Goal: Check status: Check status

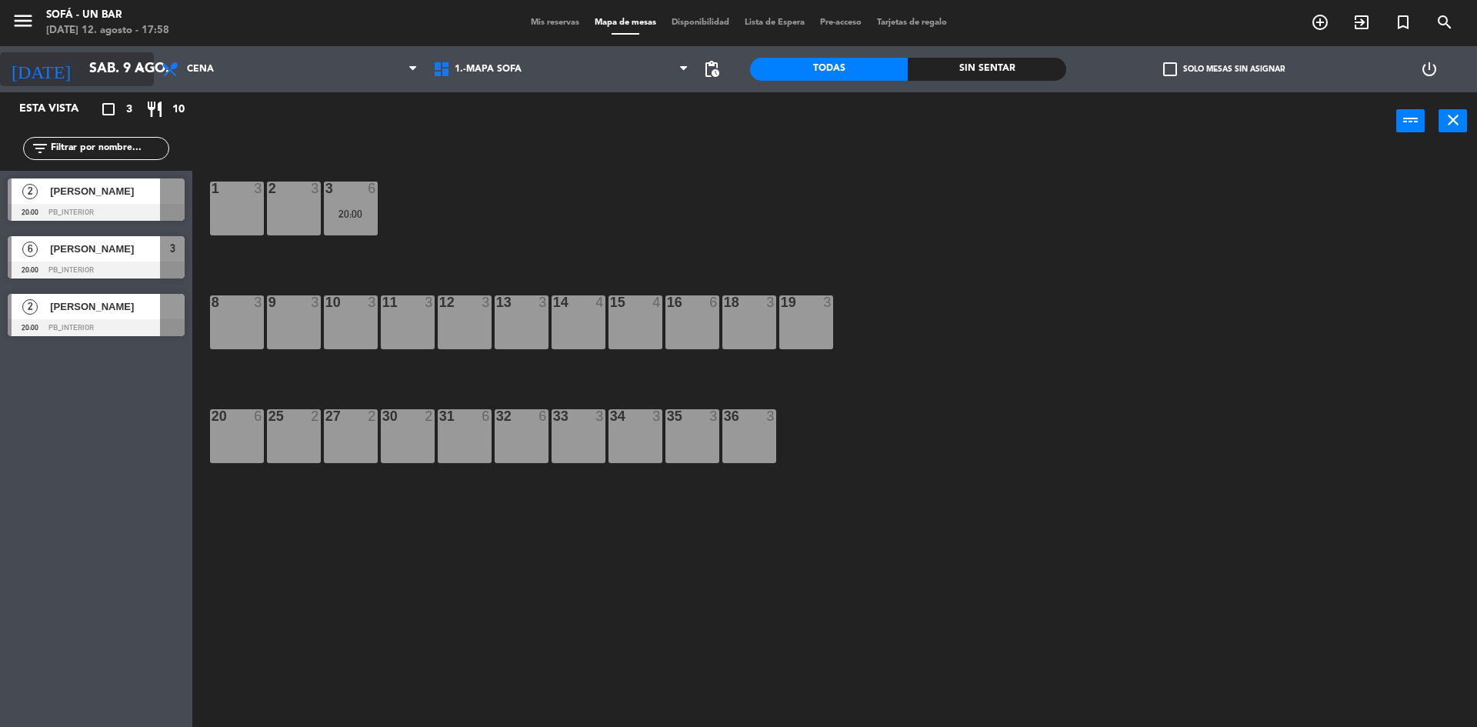
click at [102, 72] on input "sáb. 9 ago." at bounding box center [171, 69] width 178 height 31
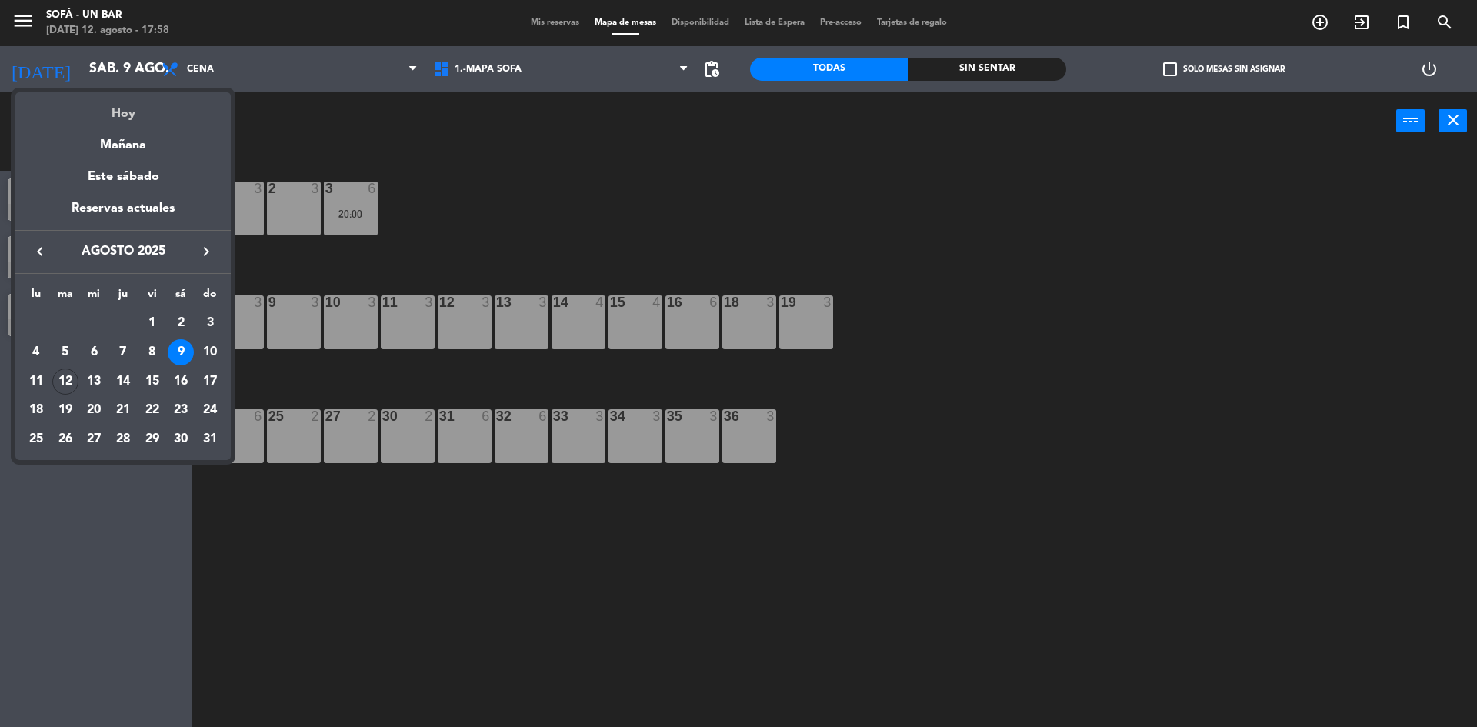
click at [115, 108] on div "Hoy" at bounding box center [122, 108] width 215 height 32
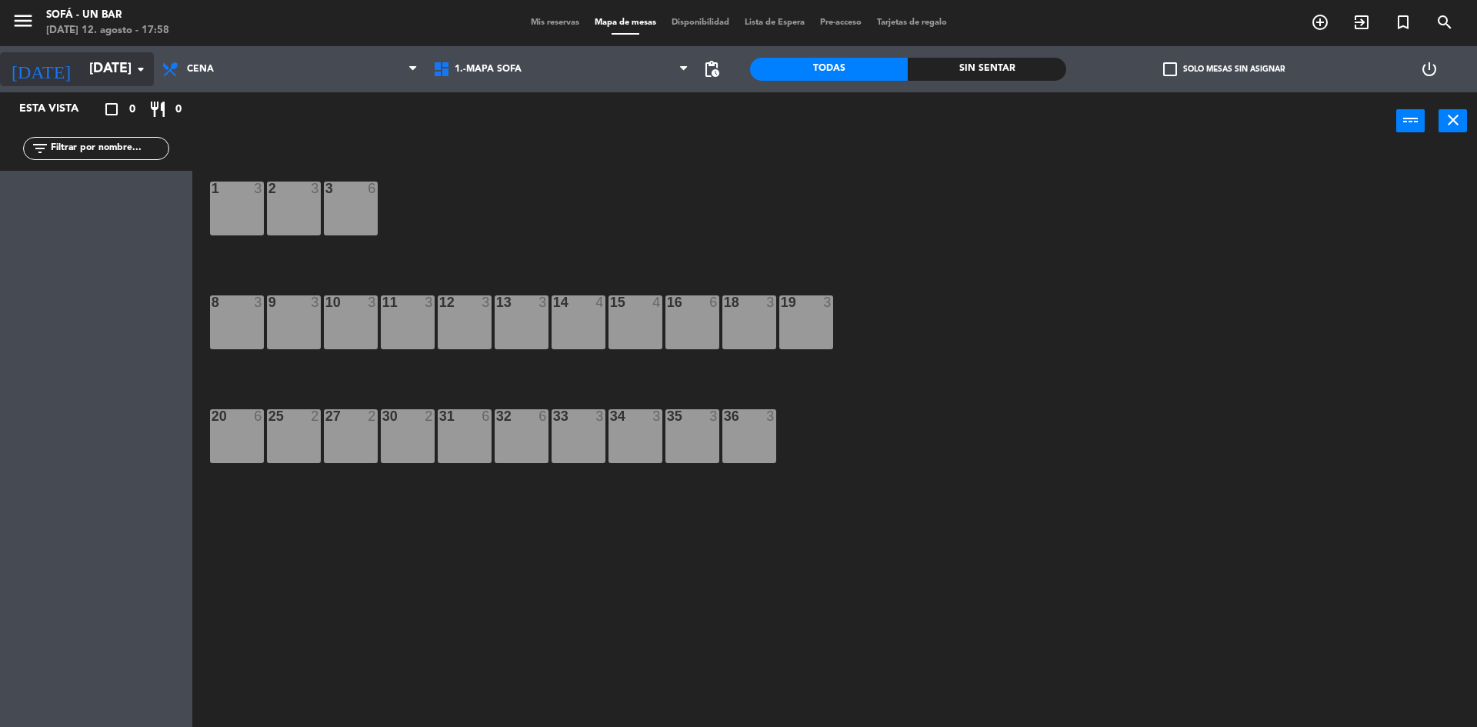
click at [86, 76] on input "[DATE]" at bounding box center [171, 69] width 178 height 31
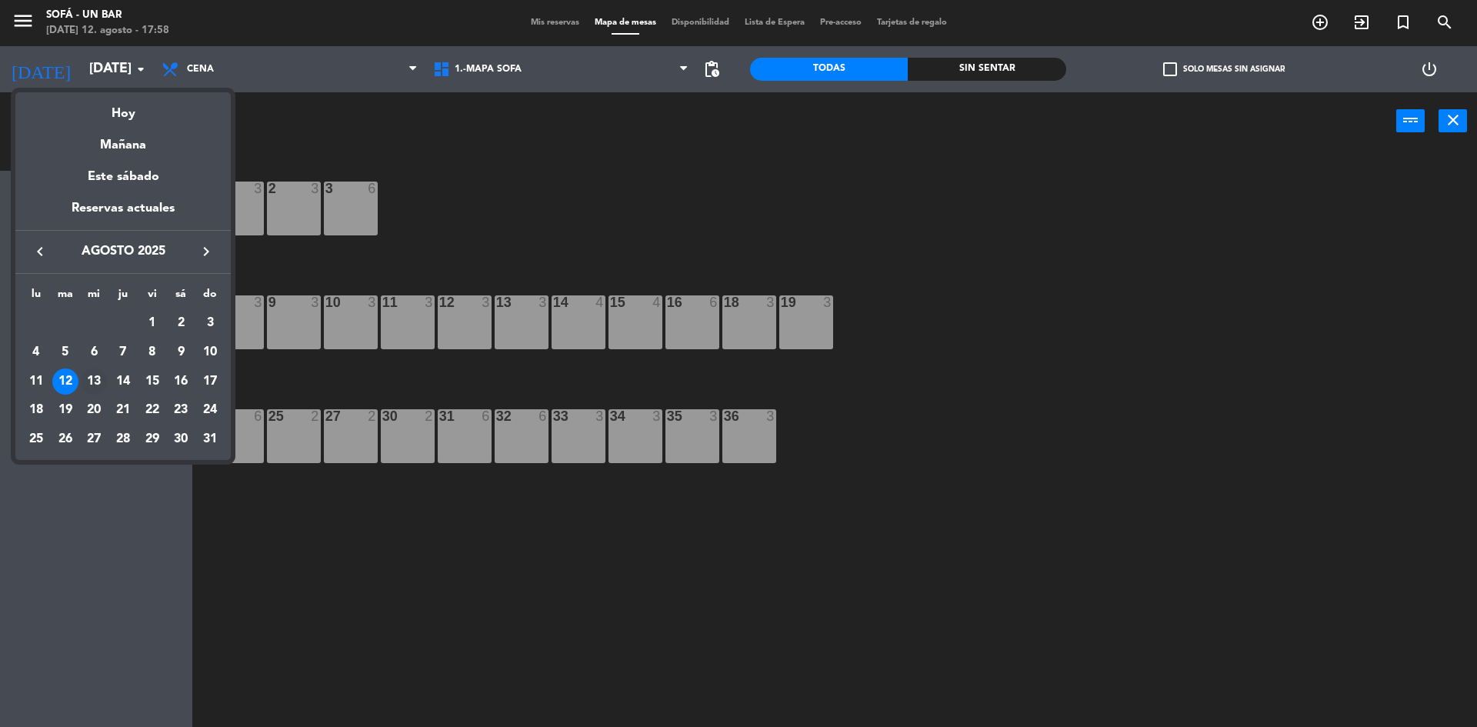
click at [92, 382] on div "13" at bounding box center [94, 382] width 26 height 26
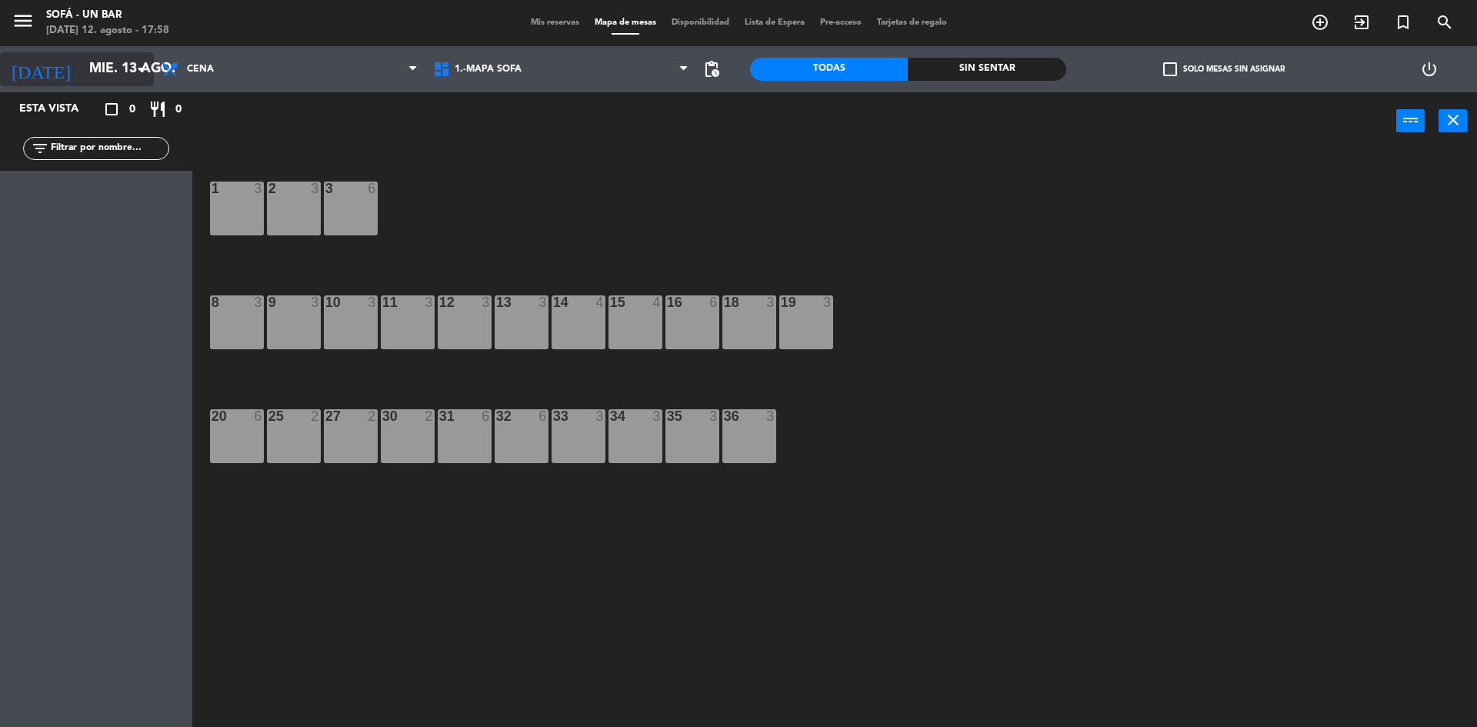
click at [134, 75] on icon "arrow_drop_down" at bounding box center [141, 69] width 18 height 18
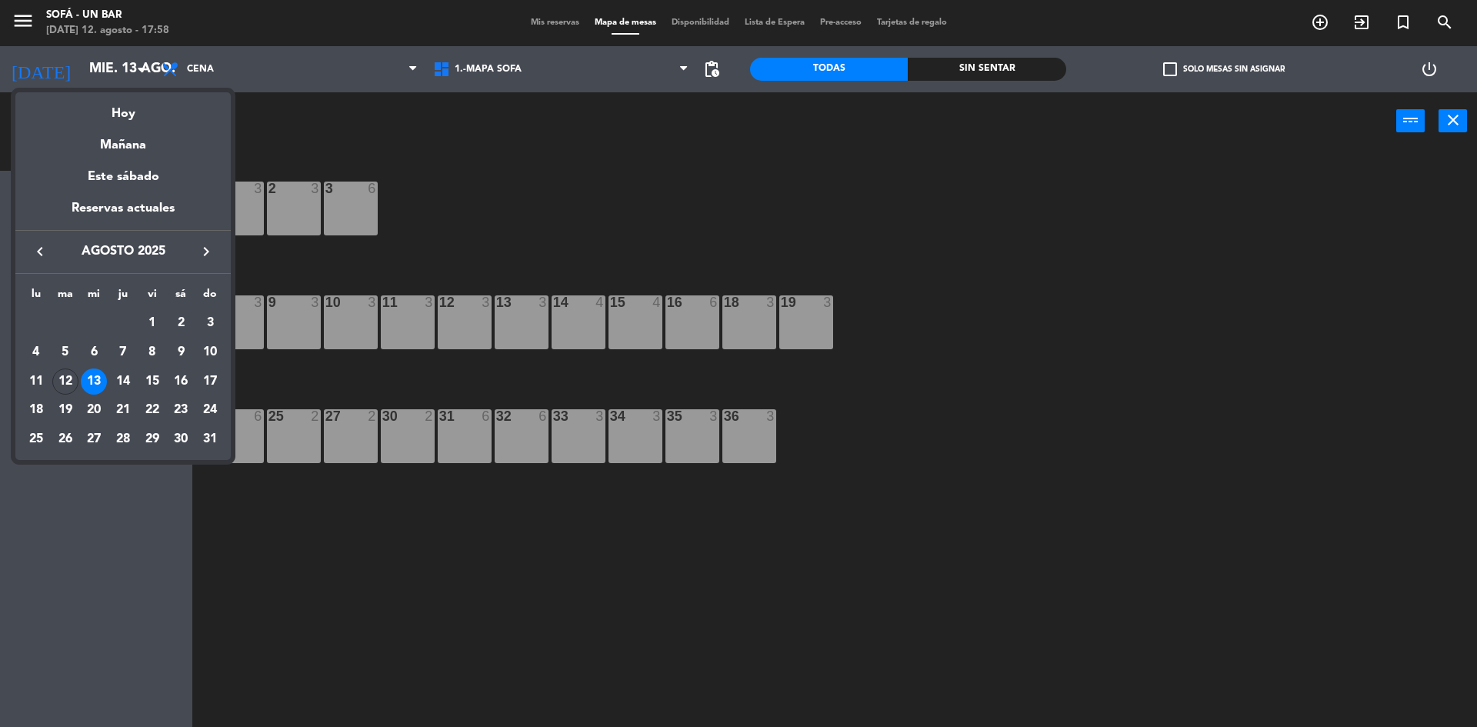
click at [122, 381] on div "14" at bounding box center [123, 382] width 26 height 26
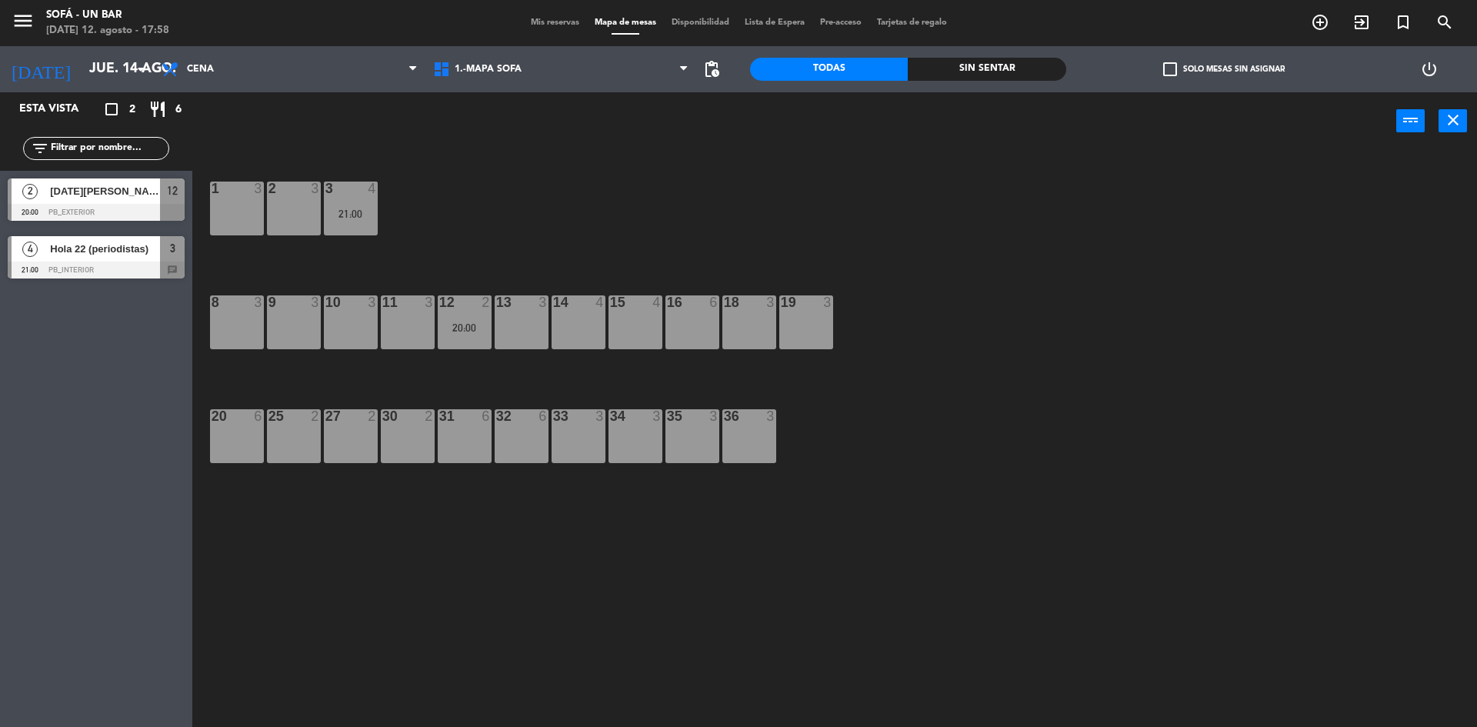
click at [115, 253] on span "Hola 22 (periodistas)" at bounding box center [105, 249] width 110 height 16
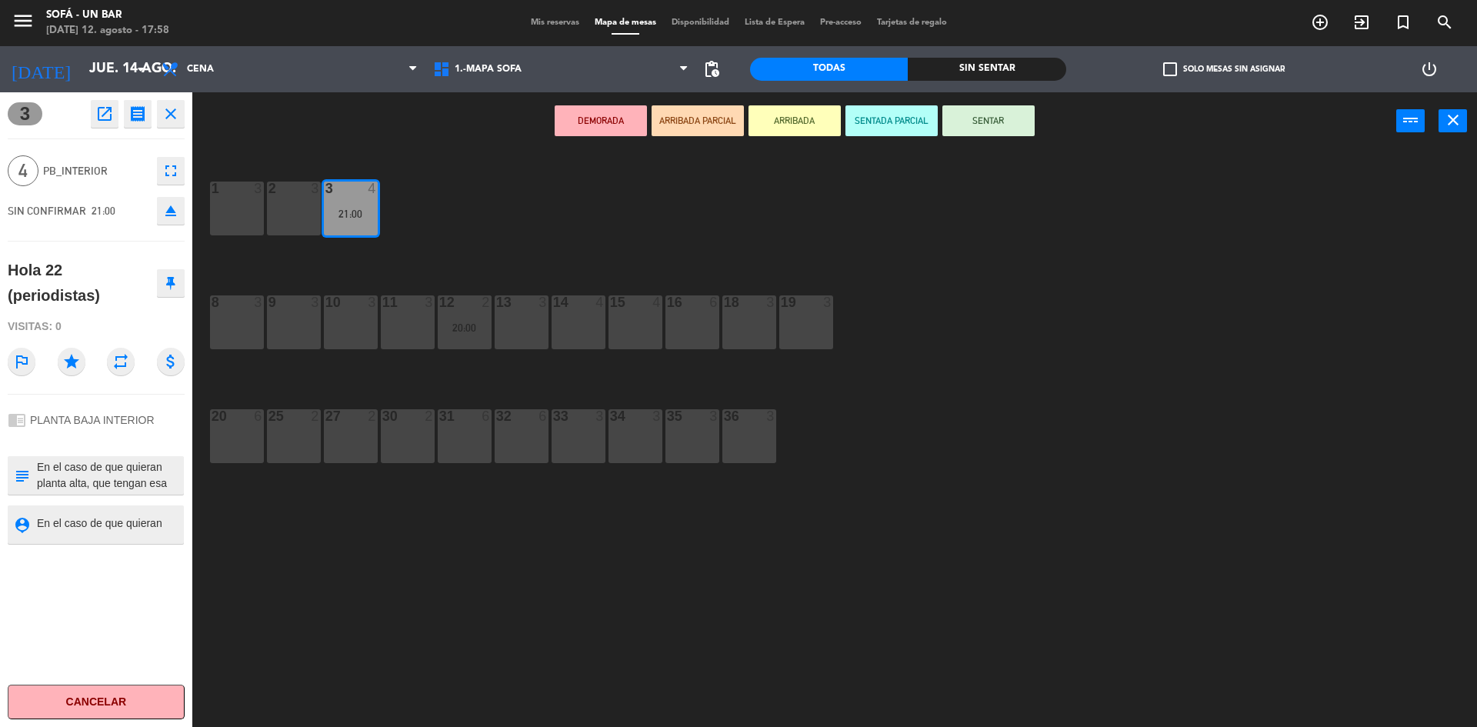
click at [98, 480] on textarea at bounding box center [108, 475] width 147 height 32
click at [166, 110] on icon "close" at bounding box center [171, 114] width 18 height 18
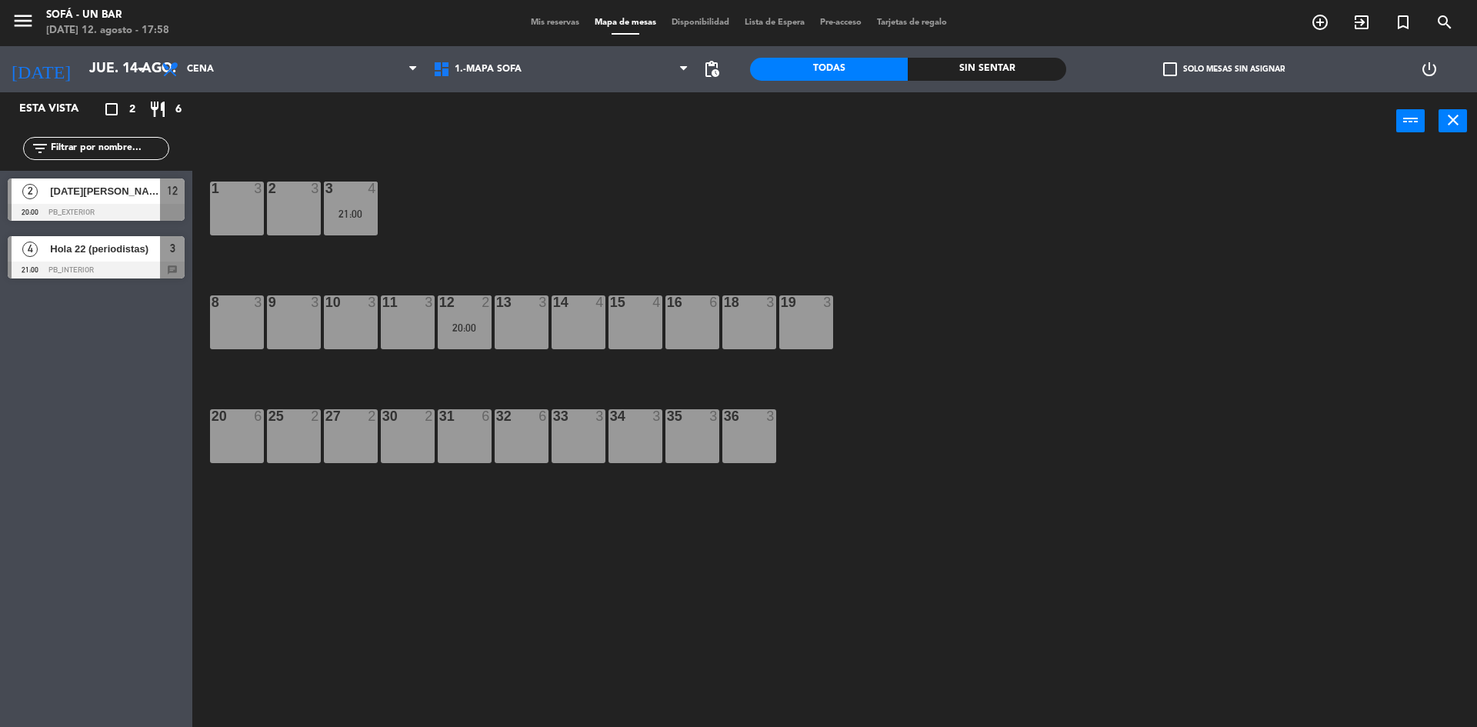
click at [175, 272] on div at bounding box center [96, 270] width 177 height 17
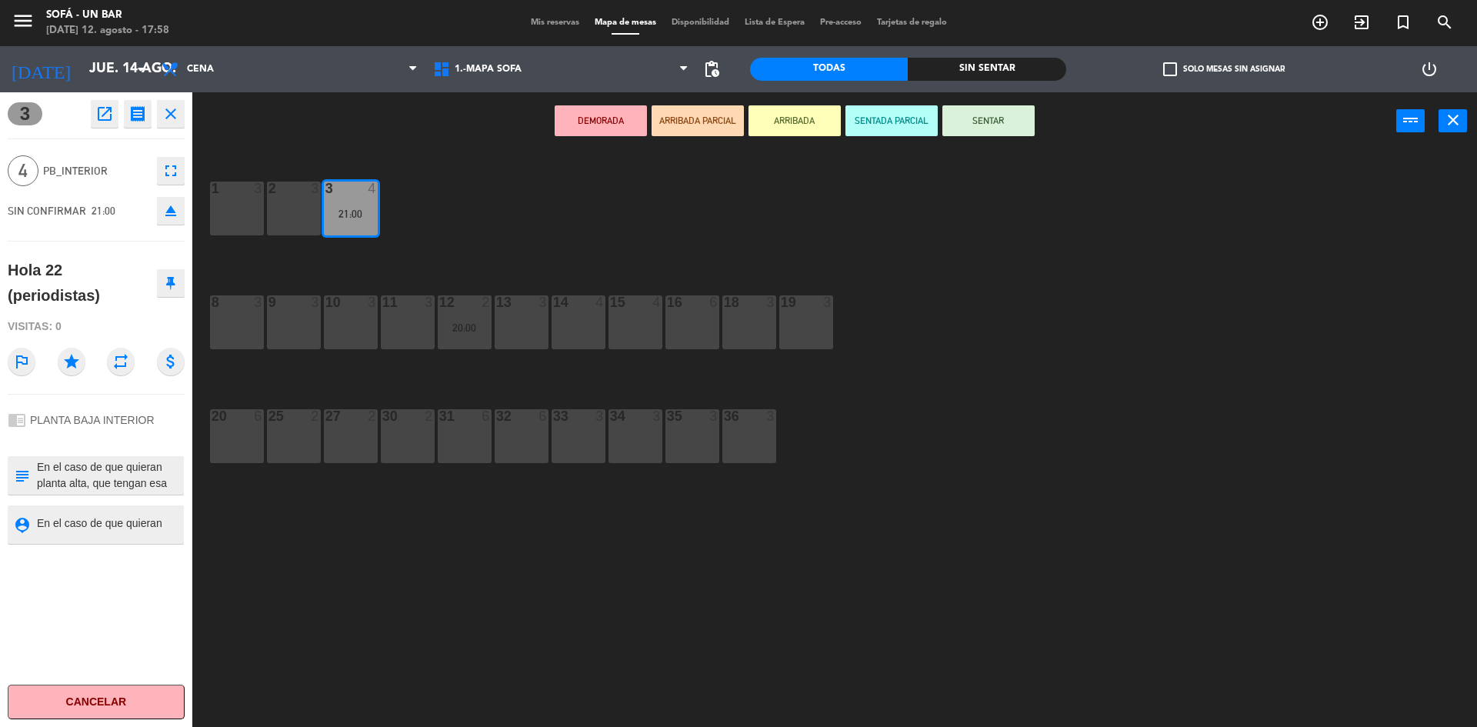
click at [28, 468] on icon "subject" at bounding box center [21, 475] width 17 height 17
click at [126, 484] on textarea at bounding box center [108, 475] width 147 height 32
click at [158, 484] on textarea at bounding box center [108, 475] width 147 height 32
click at [70, 592] on div "3 open_in_new receipt 9:00 PM [DATE] 4 personas Hola 22 (periodistas) Mesa 3 EX…" at bounding box center [96, 409] width 192 height 635
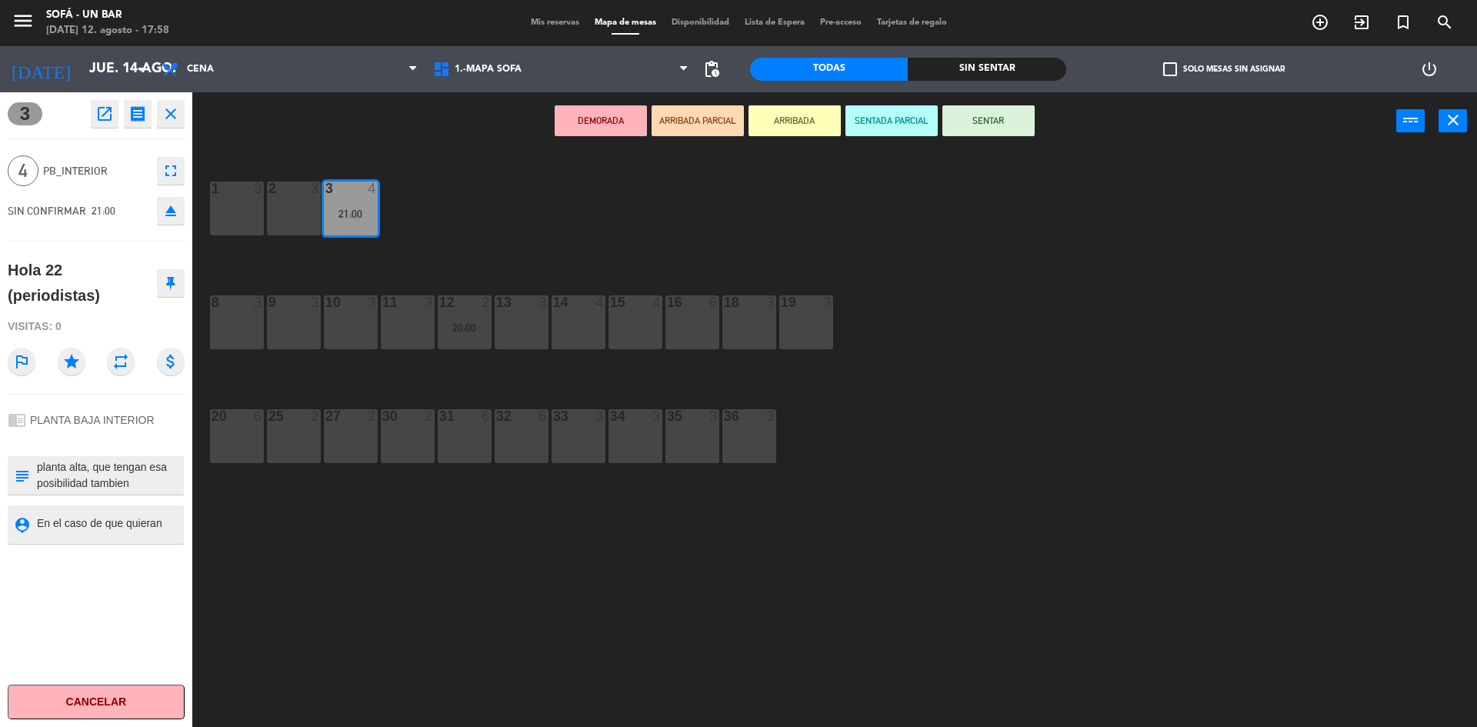
click at [103, 525] on textarea at bounding box center [108, 524] width 147 height 19
click at [118, 545] on div "3 open_in_new receipt 9:00 PM [DATE] 4 personas Hola 22 (periodistas) Mesa 3 EX…" at bounding box center [96, 409] width 192 height 635
click at [118, 580] on div "3 open_in_new receipt 9:00 PM [DATE] 4 personas Hola 22 (periodistas) Mesa 3 EX…" at bounding box center [96, 409] width 192 height 635
click at [177, 114] on icon "close" at bounding box center [171, 114] width 18 height 18
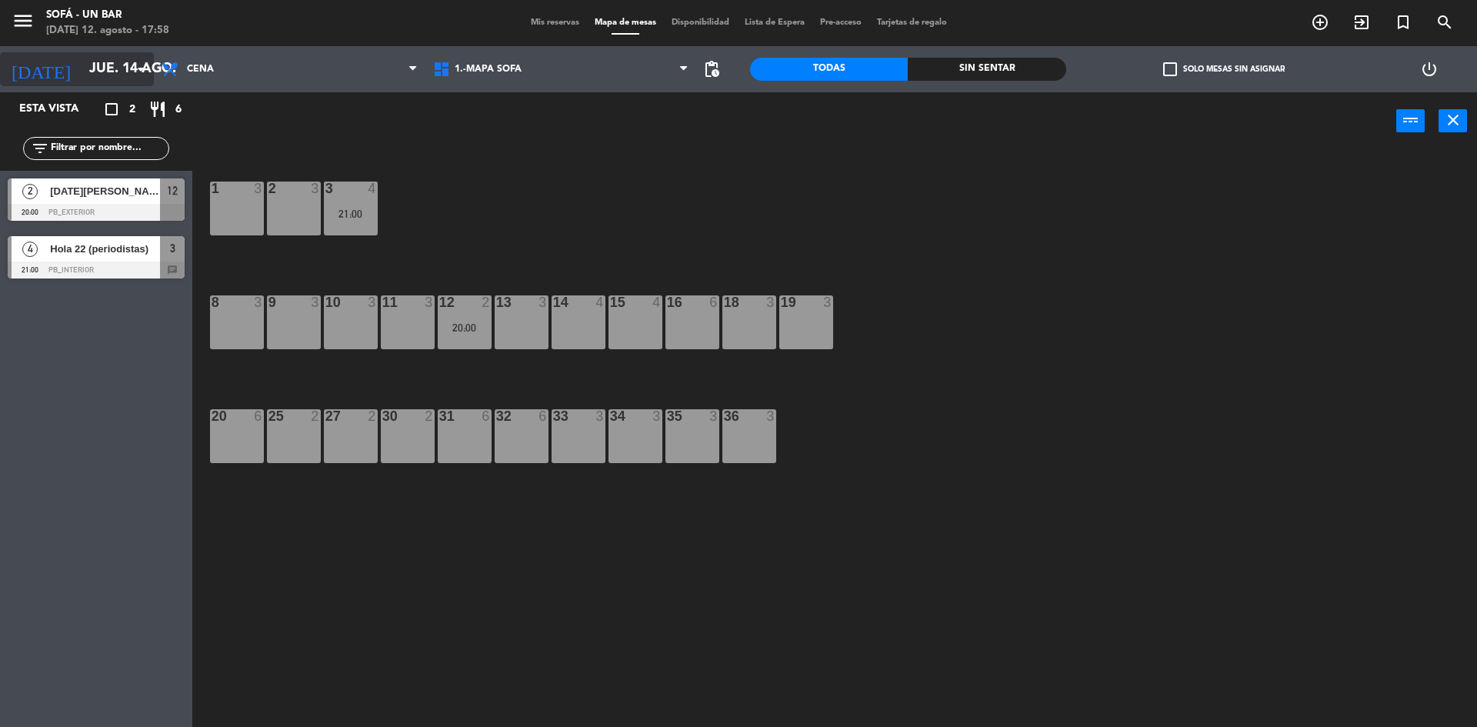
click at [138, 58] on input "jue. 14 ago." at bounding box center [171, 69] width 178 height 31
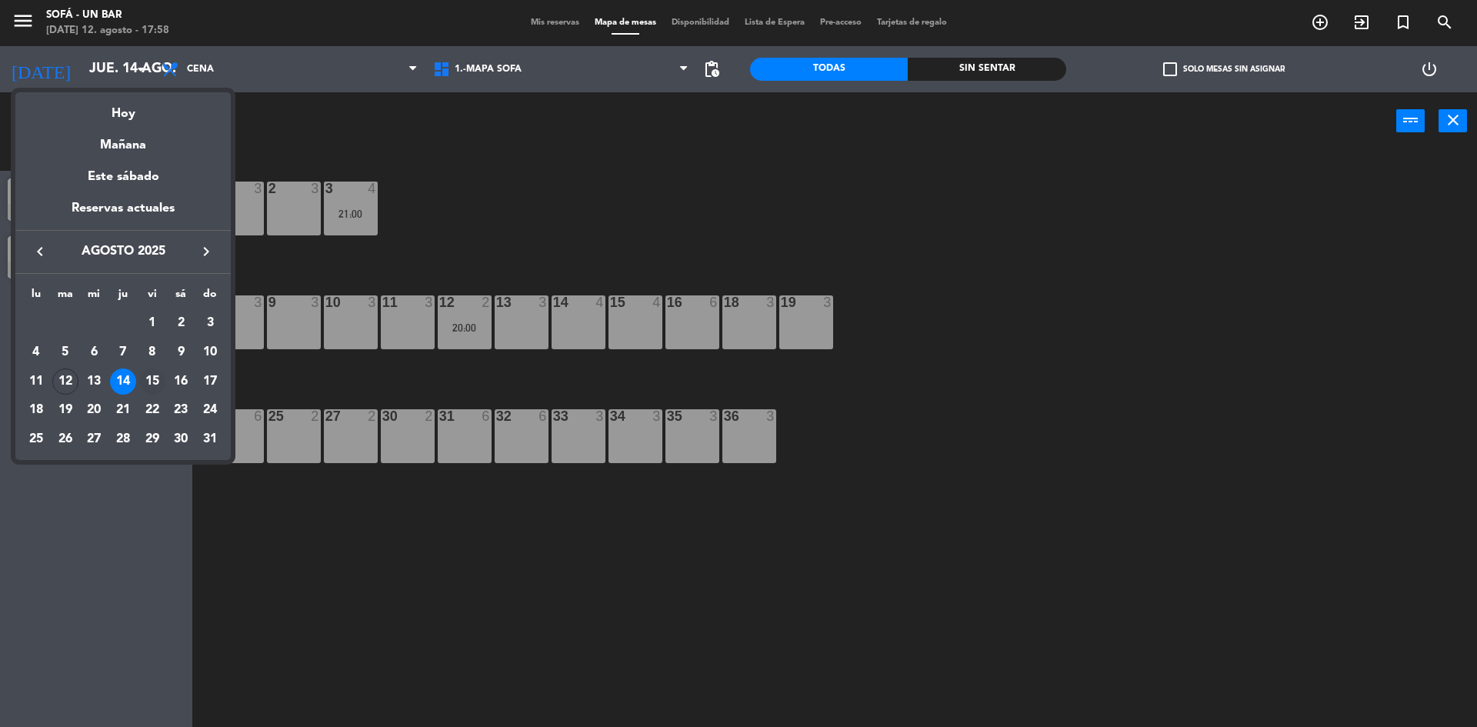
click at [149, 385] on div "15" at bounding box center [152, 382] width 26 height 26
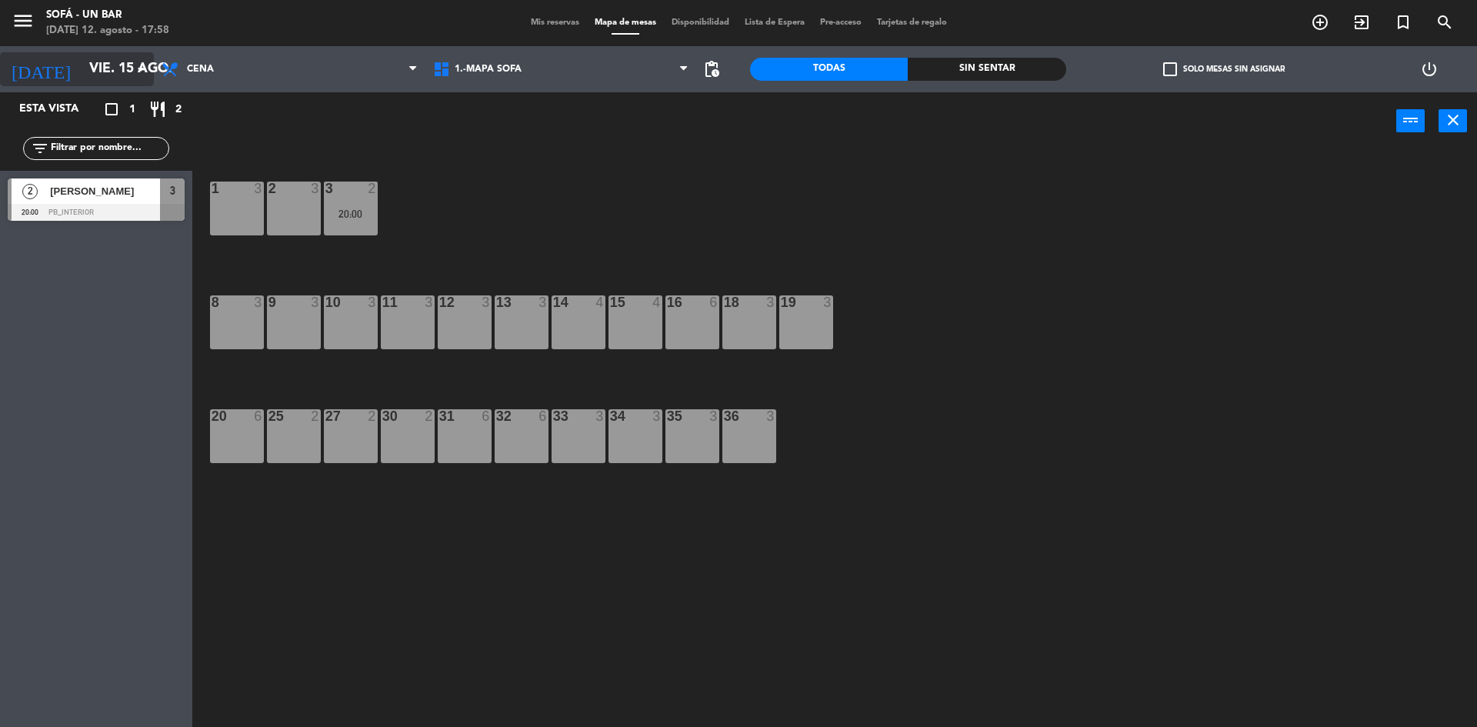
click at [119, 69] on input "vie. 15 ago." at bounding box center [171, 69] width 178 height 31
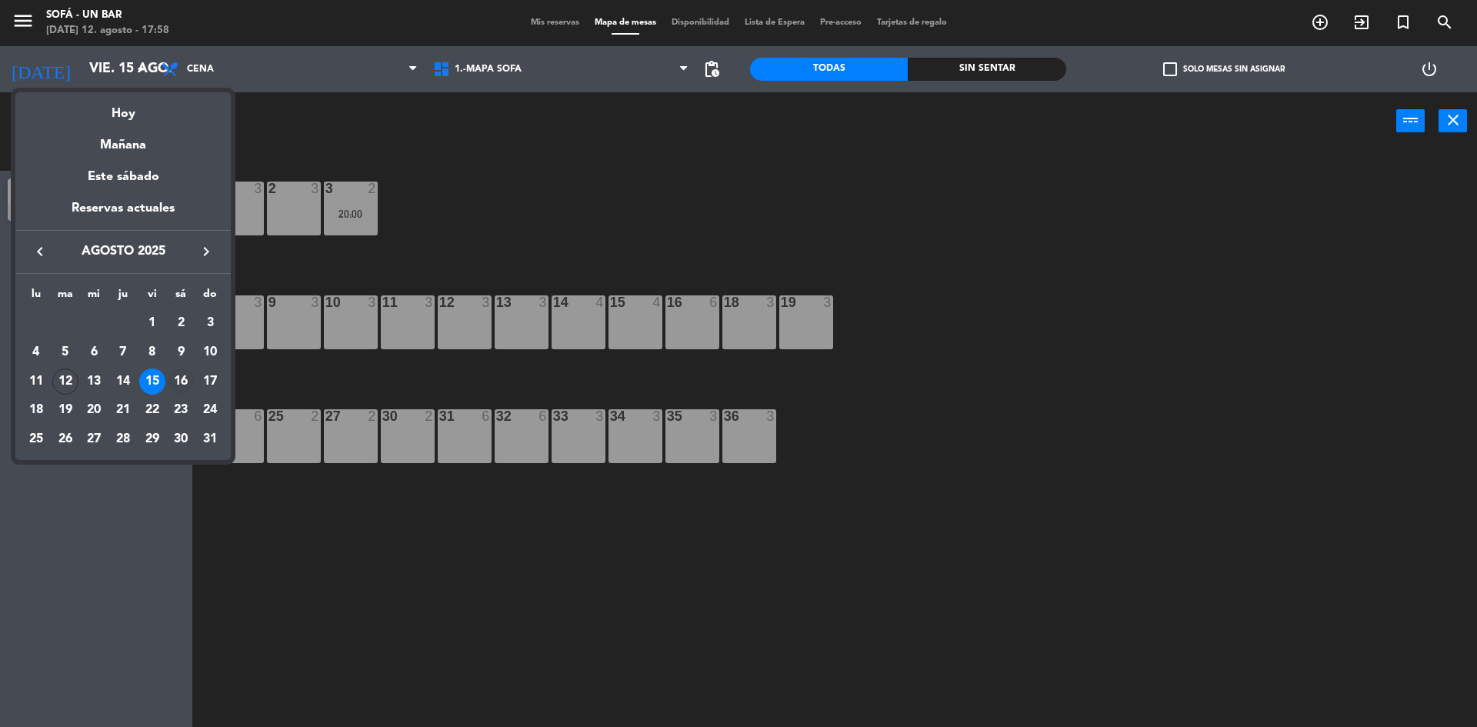
click at [185, 380] on div "16" at bounding box center [181, 382] width 26 height 26
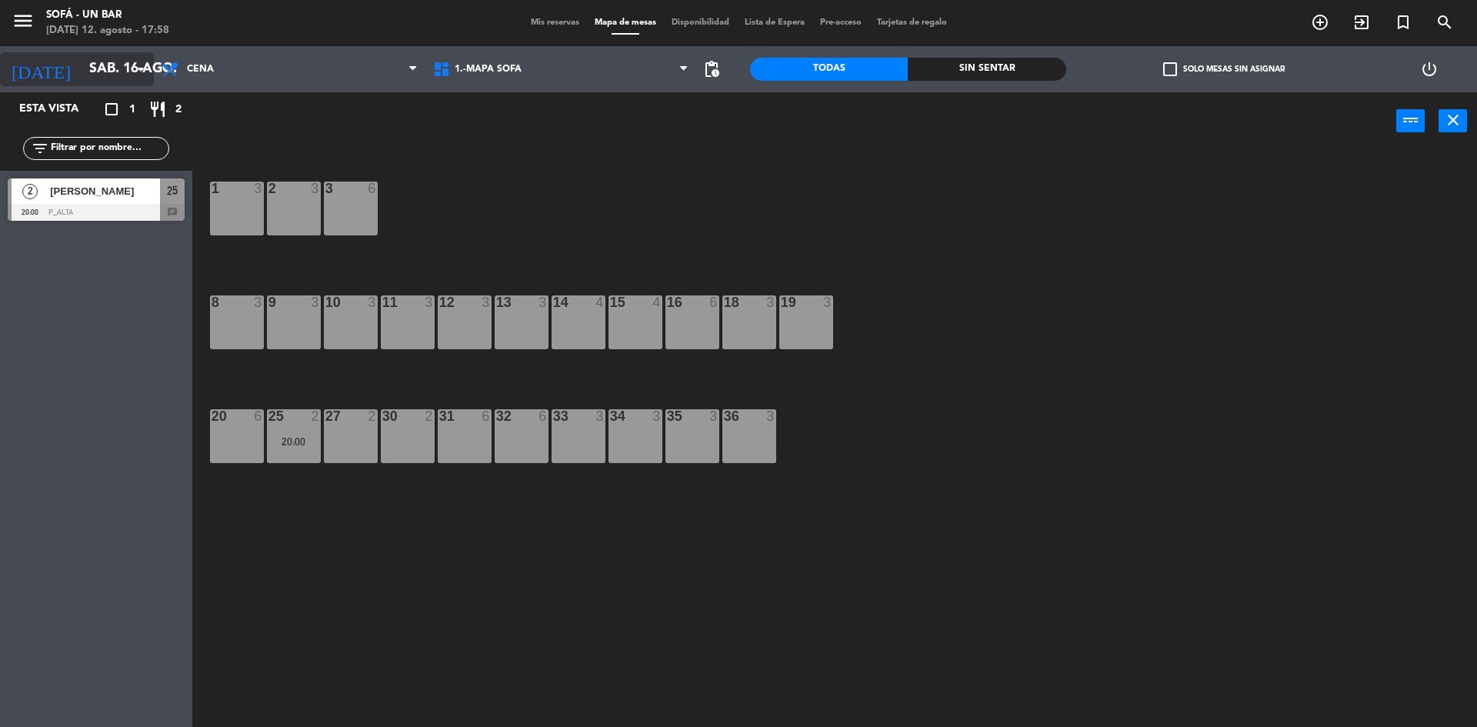
click at [126, 57] on input "sáb. 16 ago." at bounding box center [171, 69] width 178 height 31
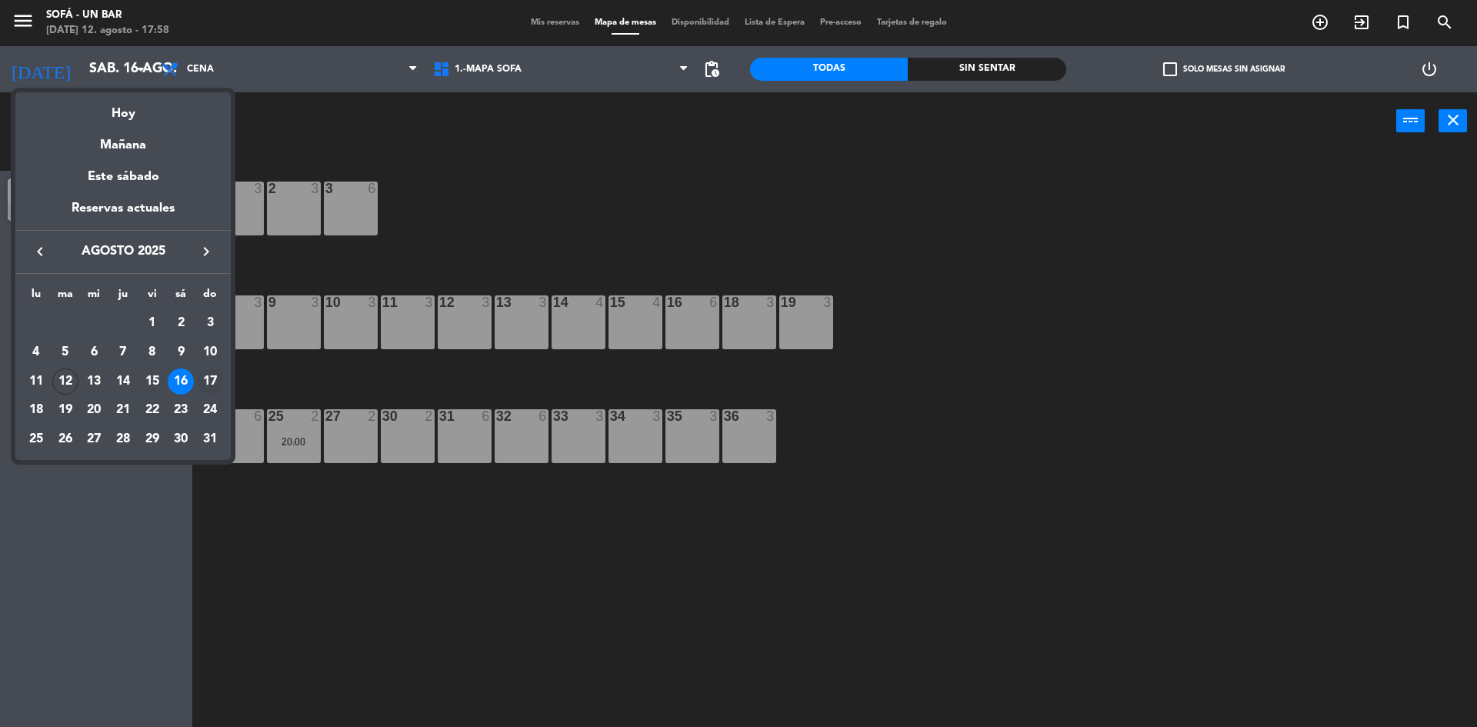
click at [202, 384] on div "17" at bounding box center [210, 382] width 26 height 26
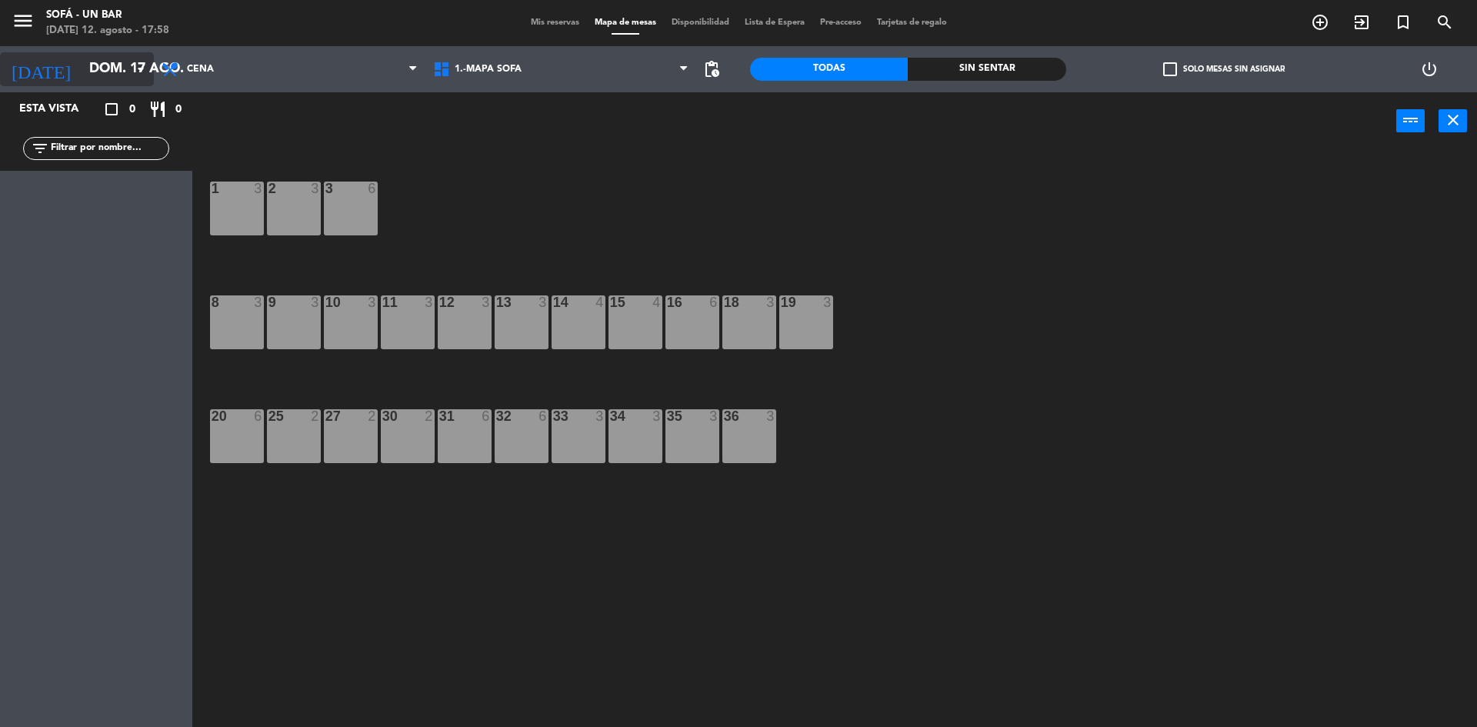
click at [123, 70] on input "dom. 17 ago." at bounding box center [171, 69] width 178 height 31
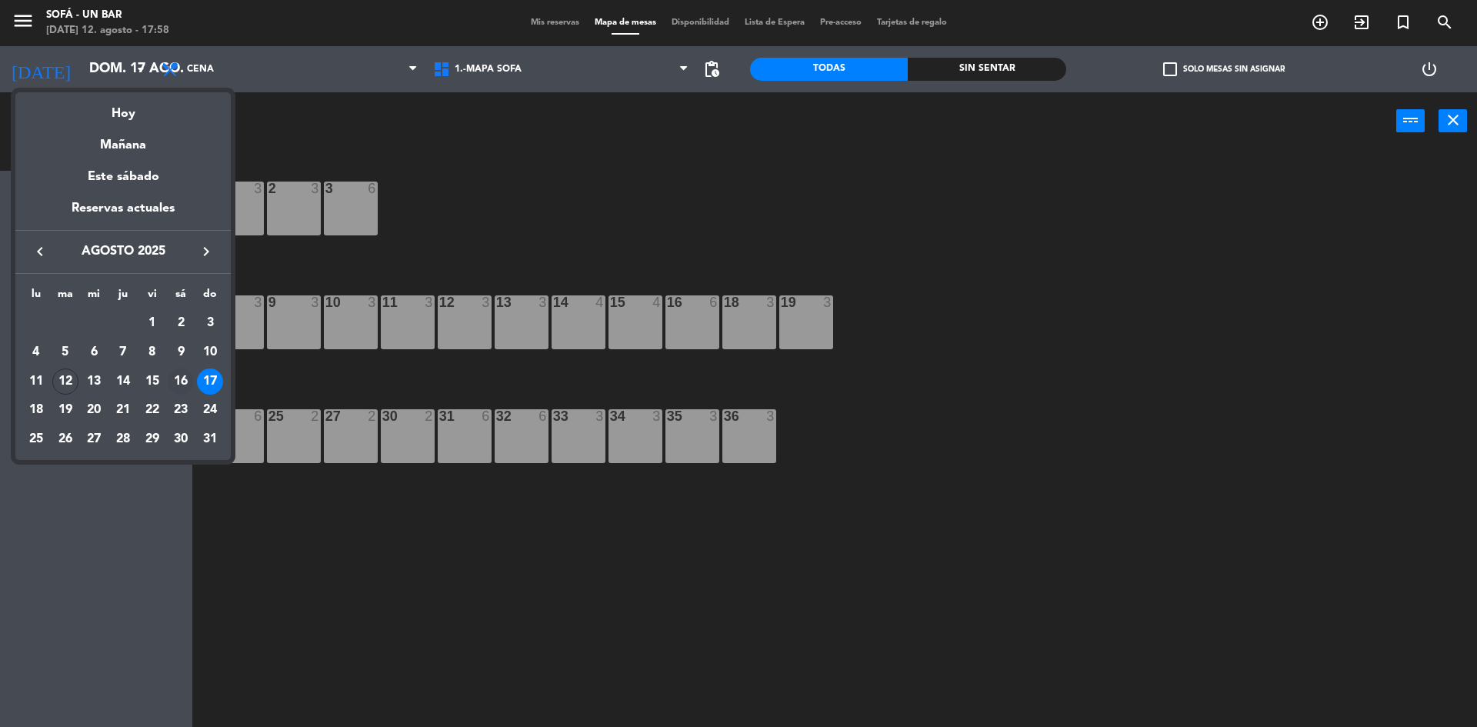
click at [180, 381] on div "16" at bounding box center [181, 382] width 26 height 26
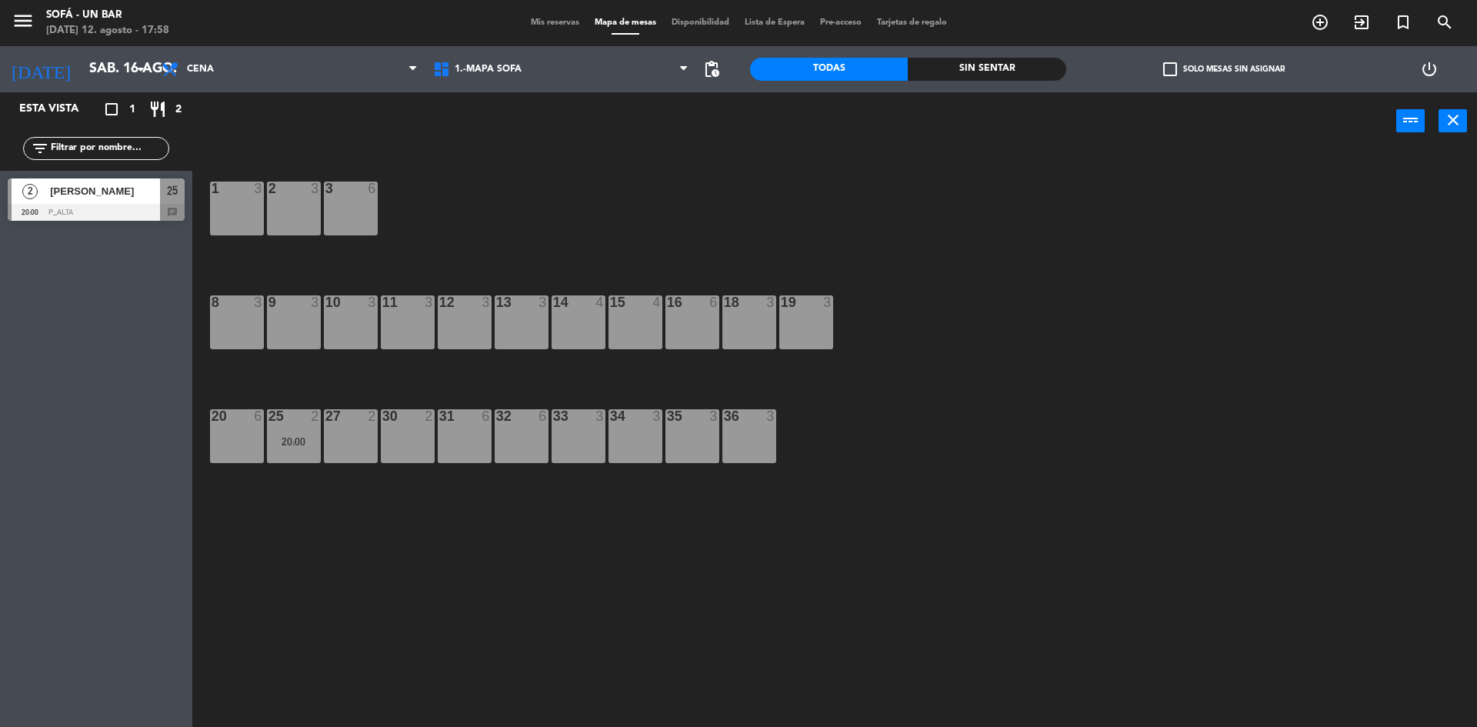
click at [174, 193] on span "25" at bounding box center [172, 191] width 11 height 18
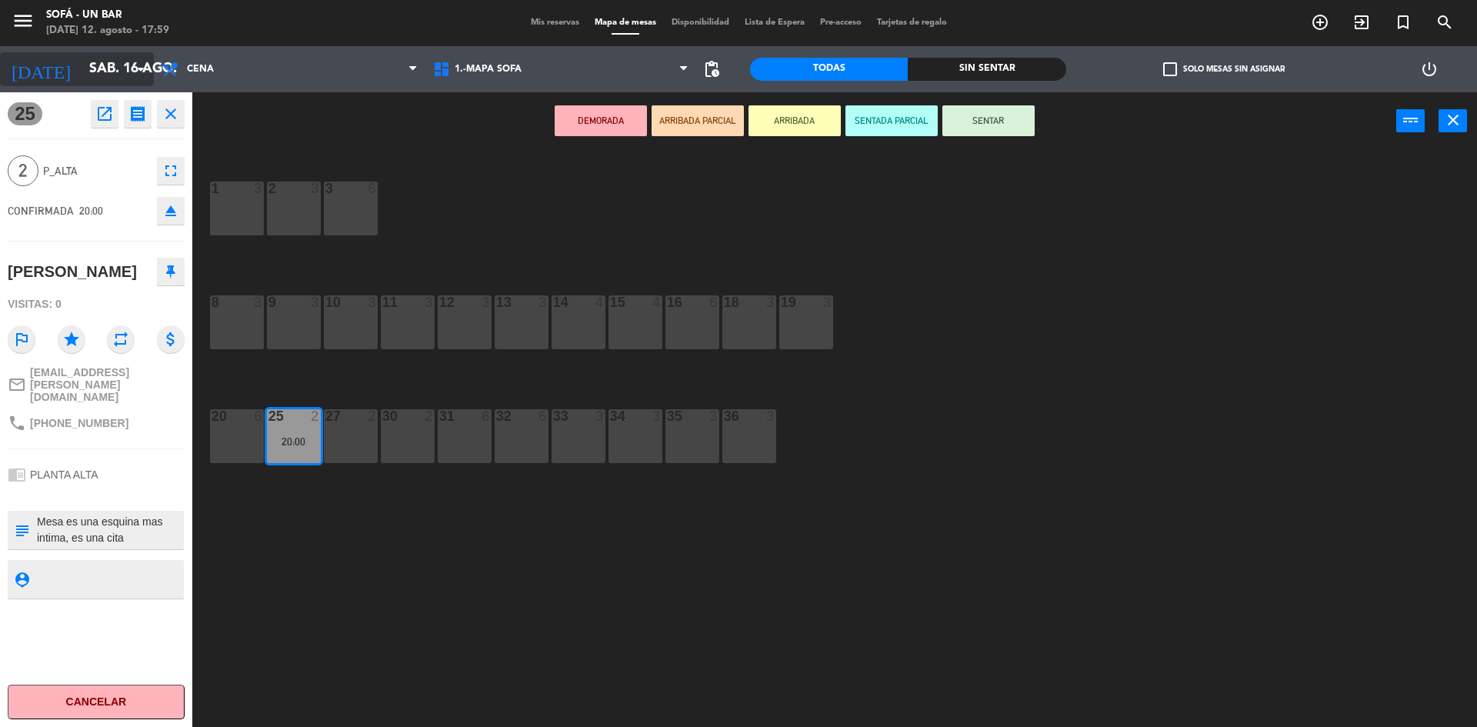
click at [134, 67] on icon "arrow_drop_down" at bounding box center [141, 69] width 18 height 18
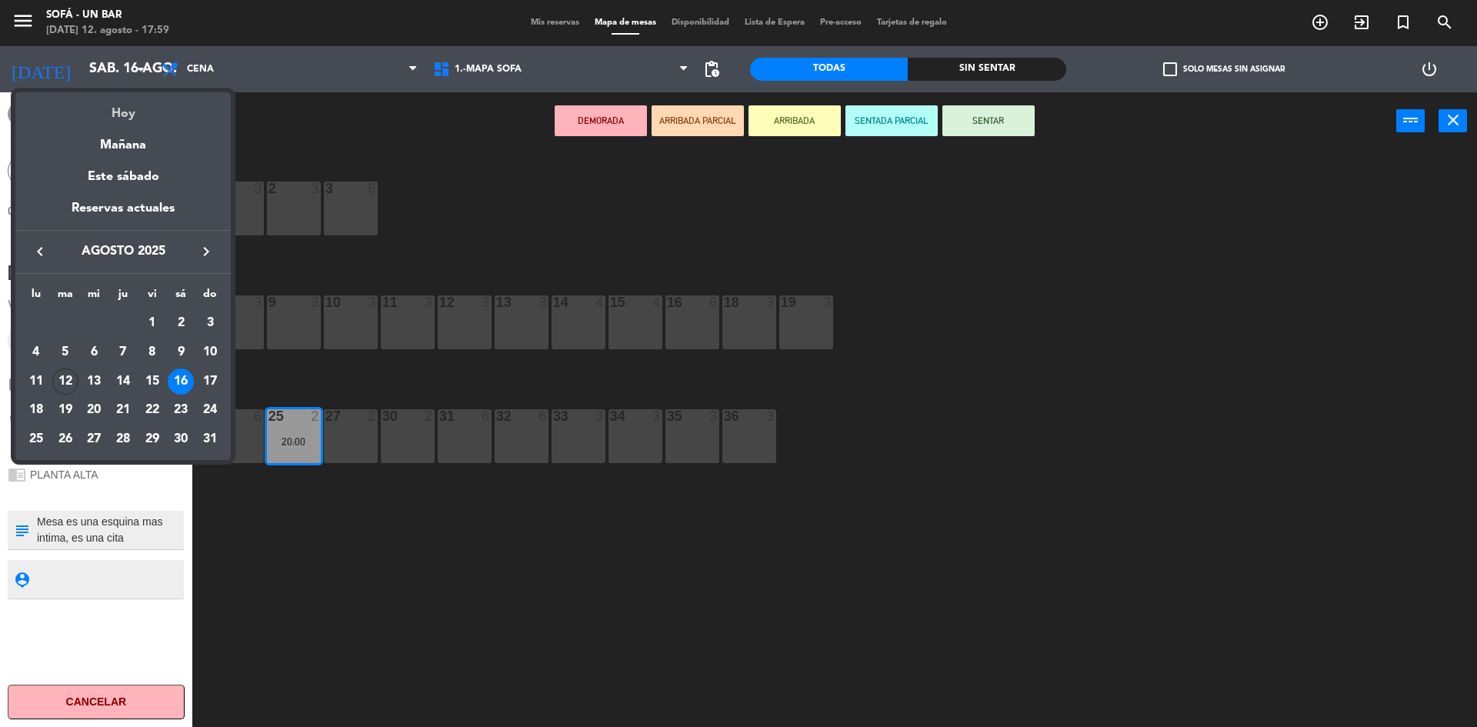
click at [128, 114] on div "Hoy" at bounding box center [122, 108] width 215 height 32
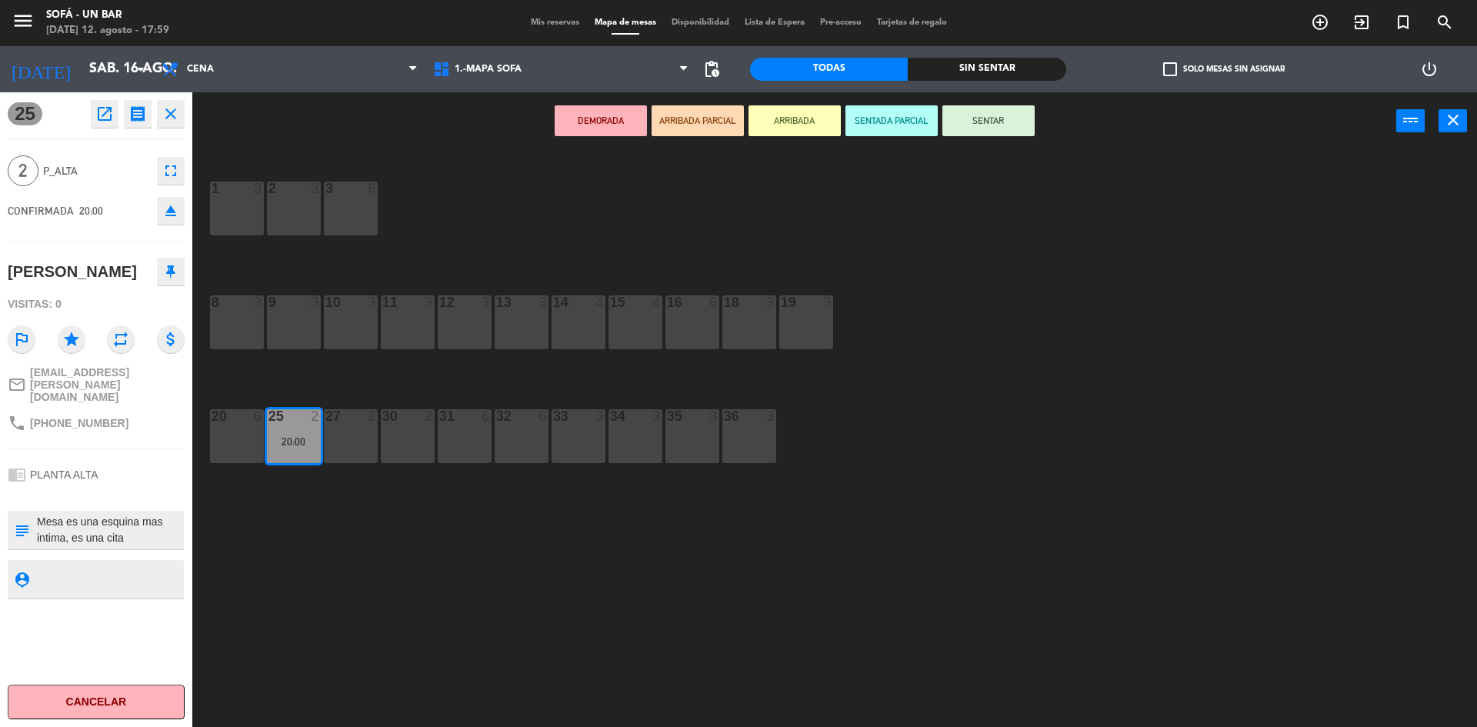
type input "[DATE]"
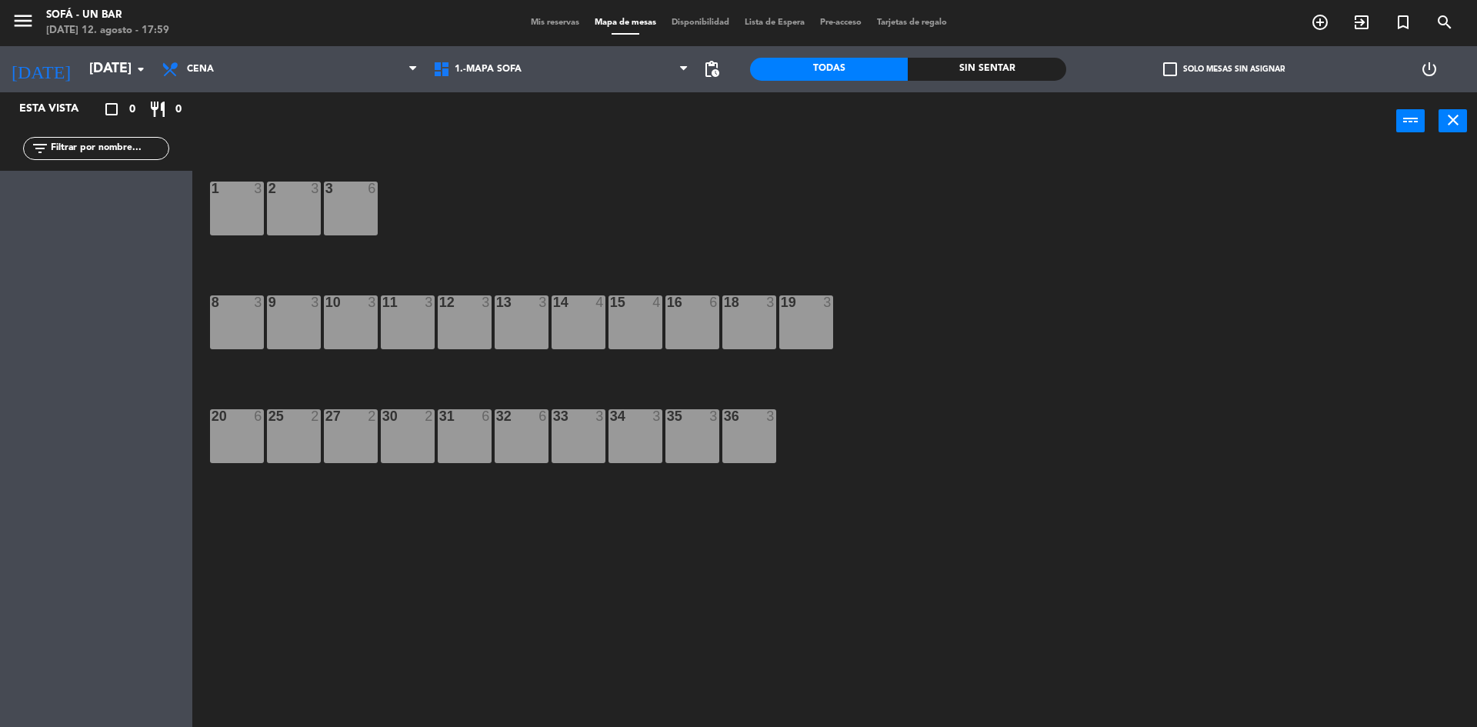
click at [542, 22] on span "Mis reservas" at bounding box center [555, 22] width 64 height 8
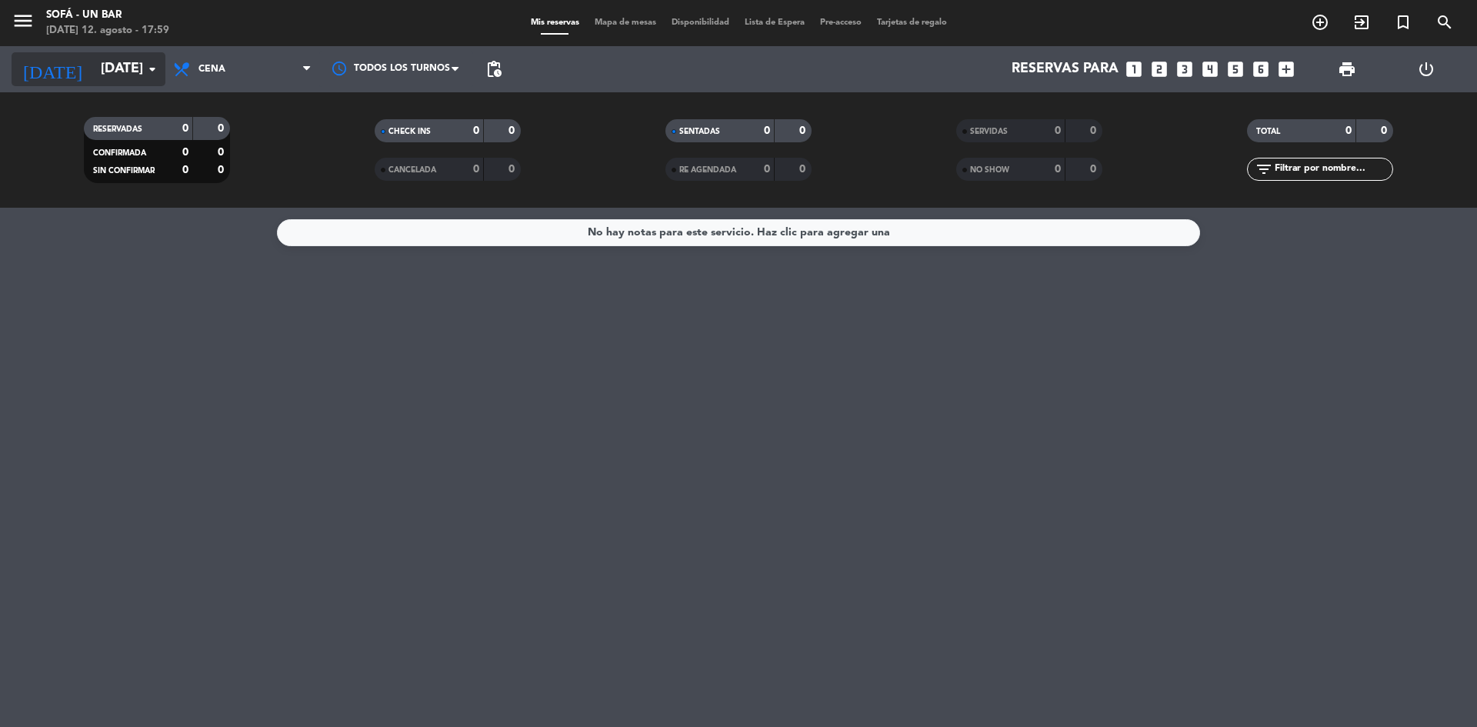
click at [149, 78] on input "[DATE]" at bounding box center [182, 69] width 178 height 31
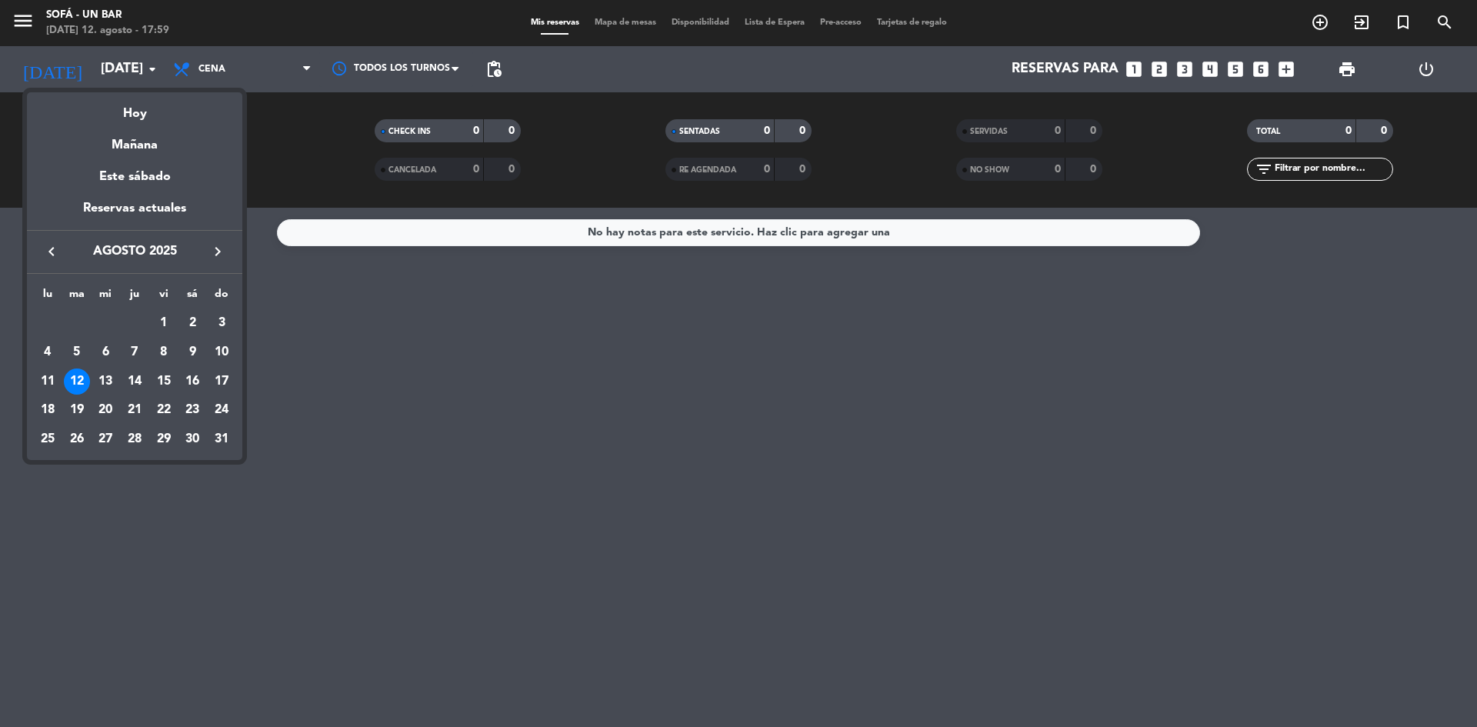
click at [150, 72] on div at bounding box center [738, 363] width 1477 height 727
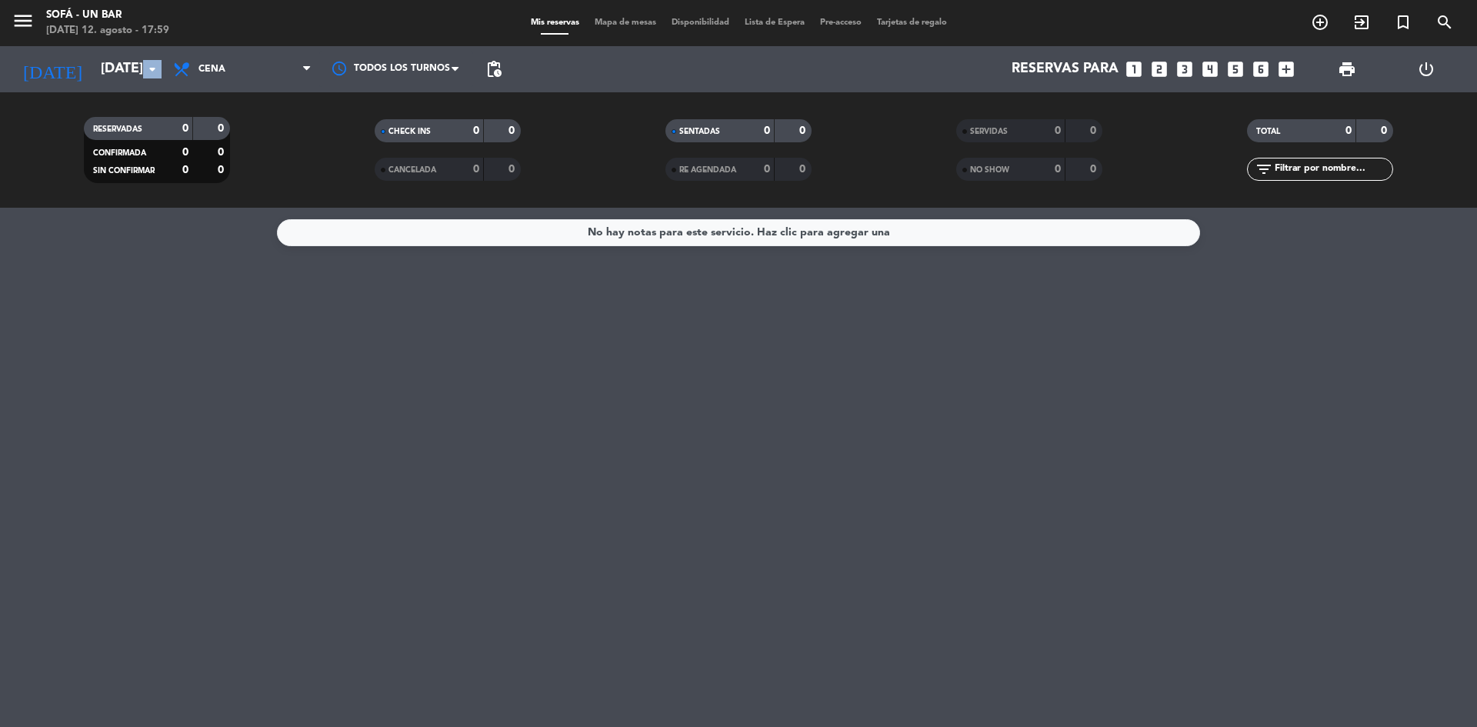
click at [150, 72] on icon "arrow_drop_down" at bounding box center [152, 69] width 18 height 18
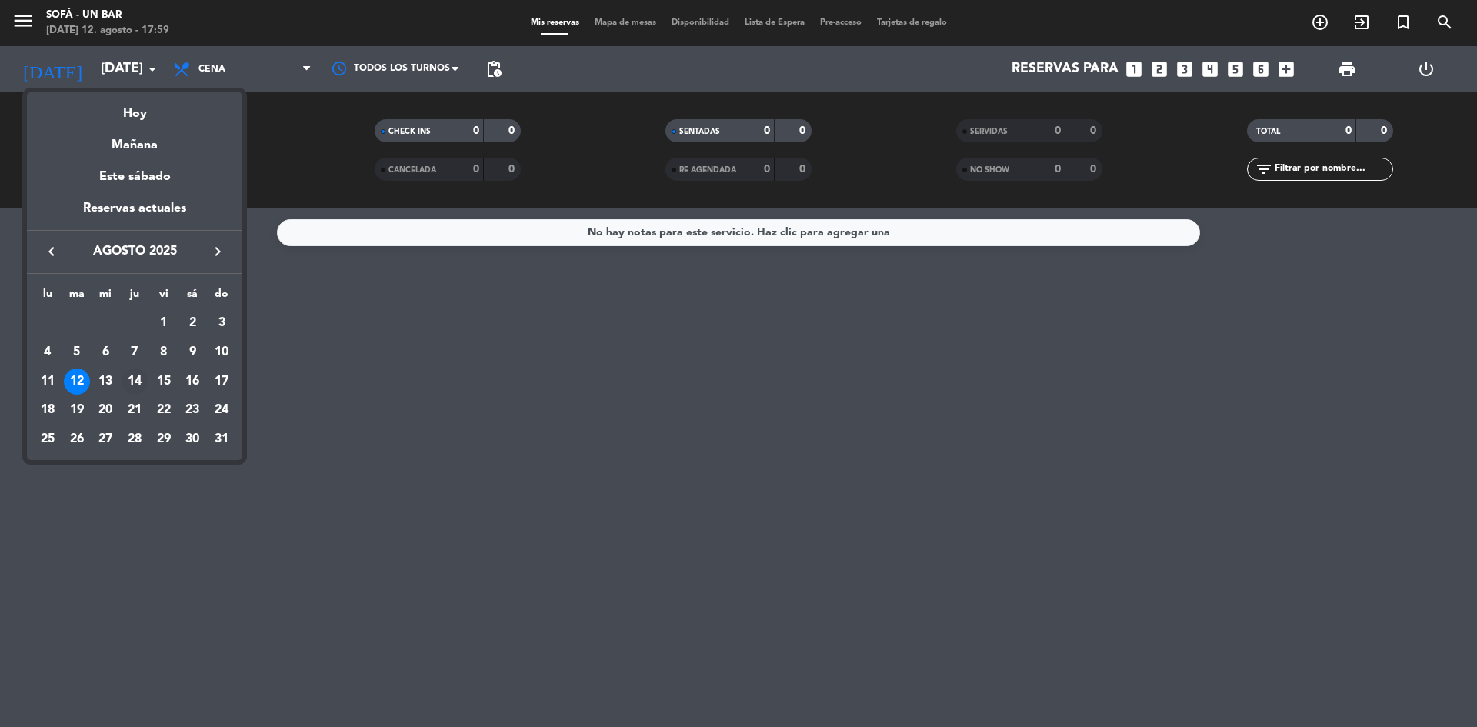
click at [138, 368] on td "14" at bounding box center [134, 381] width 29 height 29
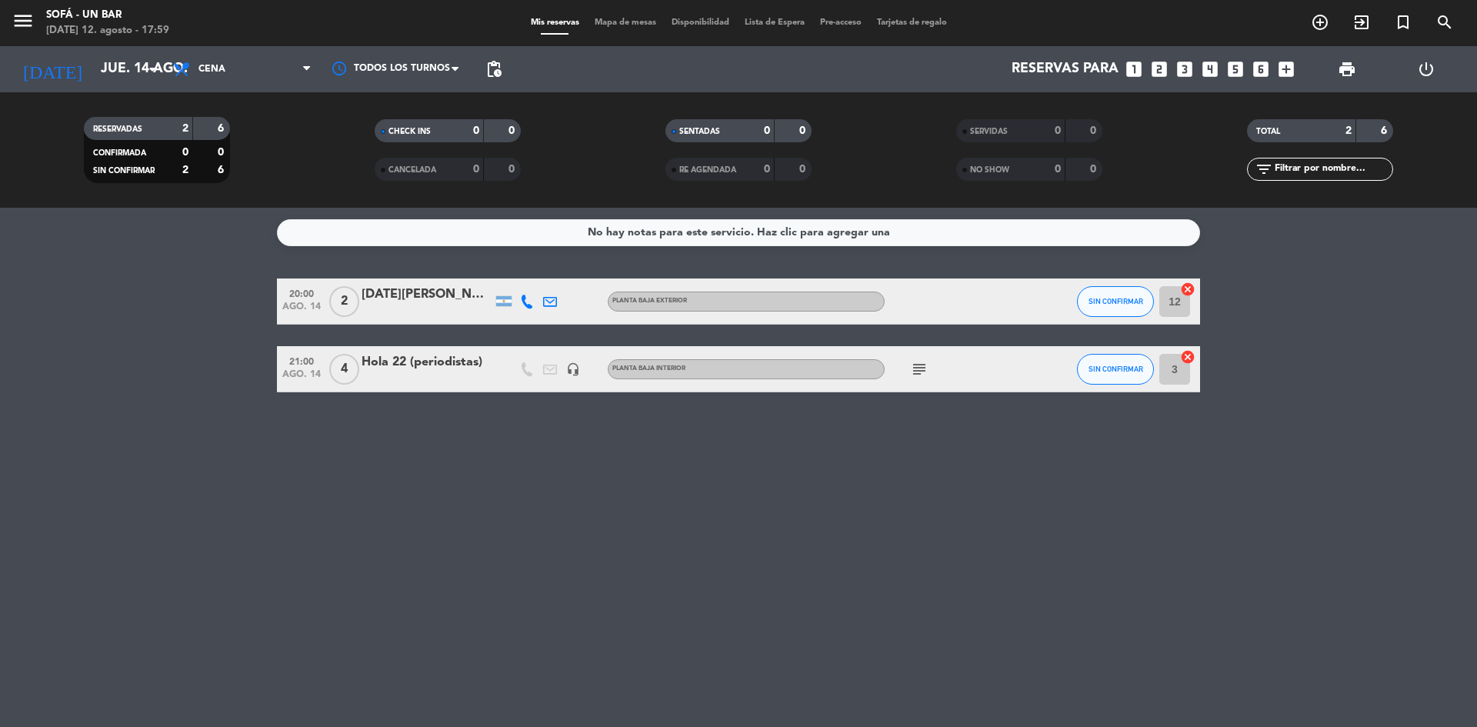
click at [917, 368] on icon "subject" at bounding box center [919, 369] width 18 height 18
click at [640, 497] on div "No hay notas para este servicio. Haz clic para agregar una 20:00 [DATE] 2 [DATE…" at bounding box center [738, 467] width 1477 height 519
click at [107, 62] on input "jue. 14 ago." at bounding box center [182, 69] width 178 height 31
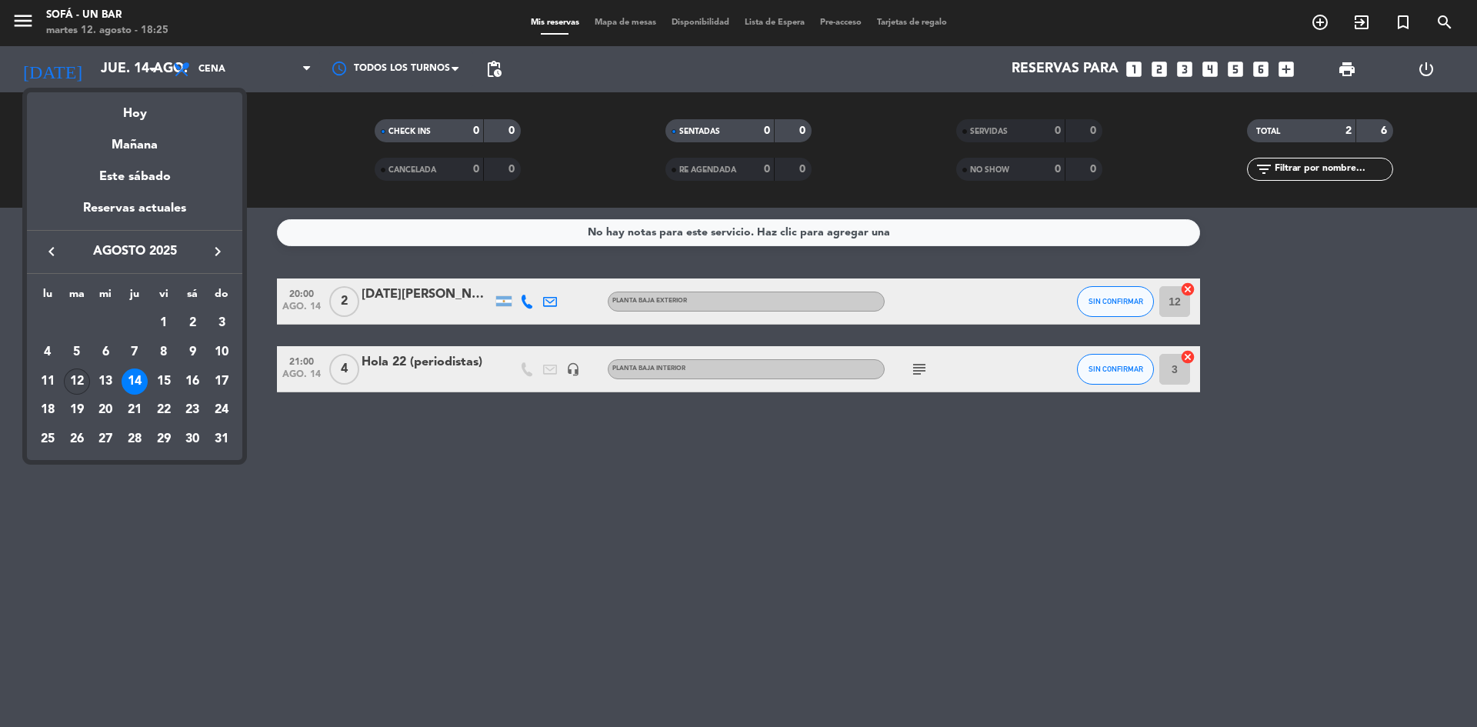
click at [81, 376] on div "12" at bounding box center [77, 382] width 26 height 26
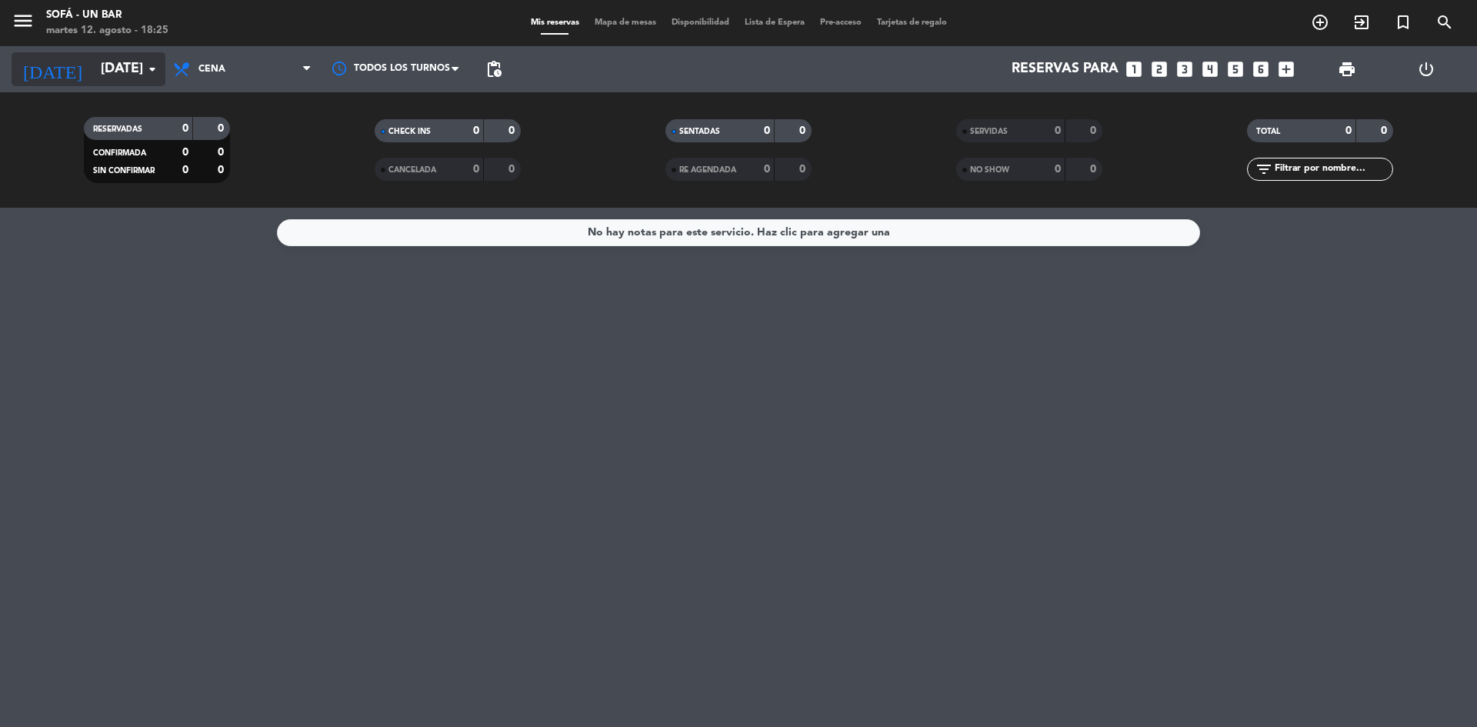
click at [104, 58] on input "[DATE]" at bounding box center [182, 69] width 178 height 31
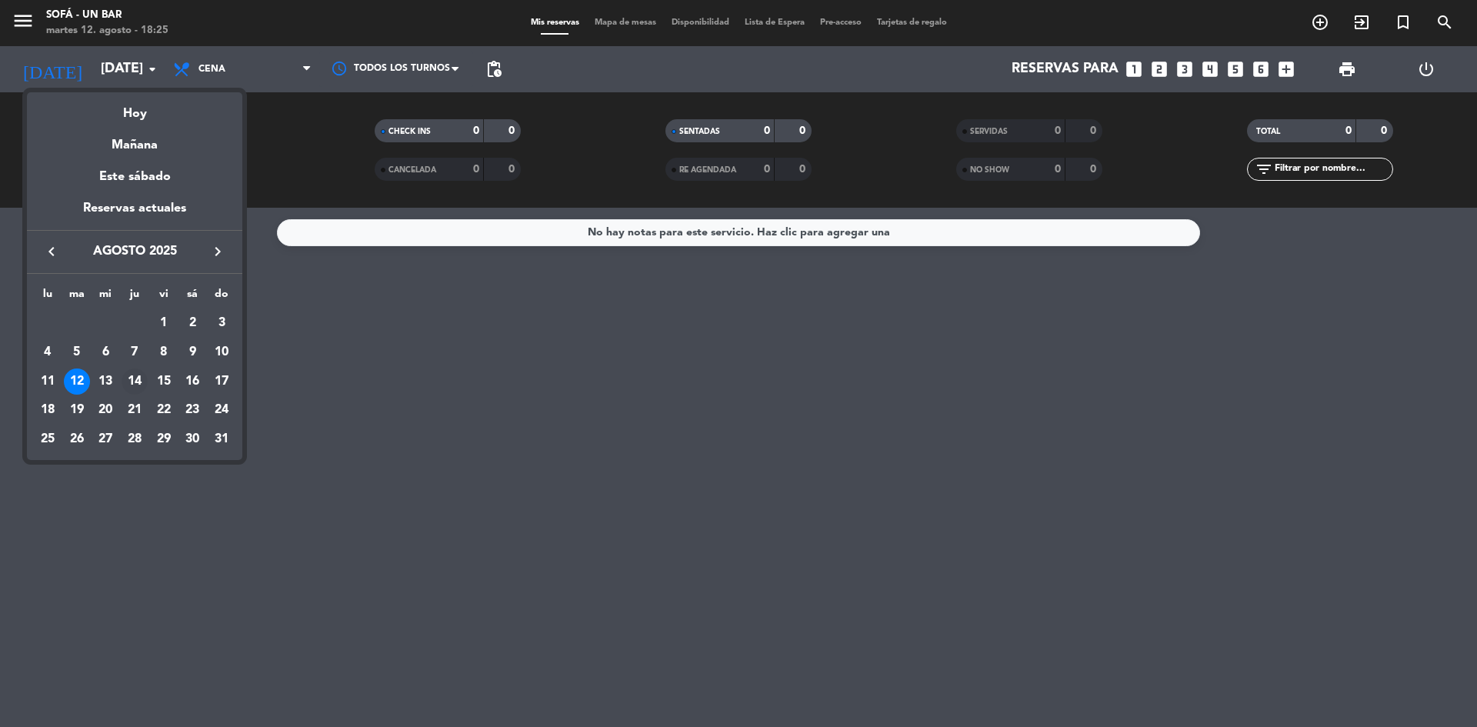
click at [132, 376] on div "14" at bounding box center [135, 382] width 26 height 26
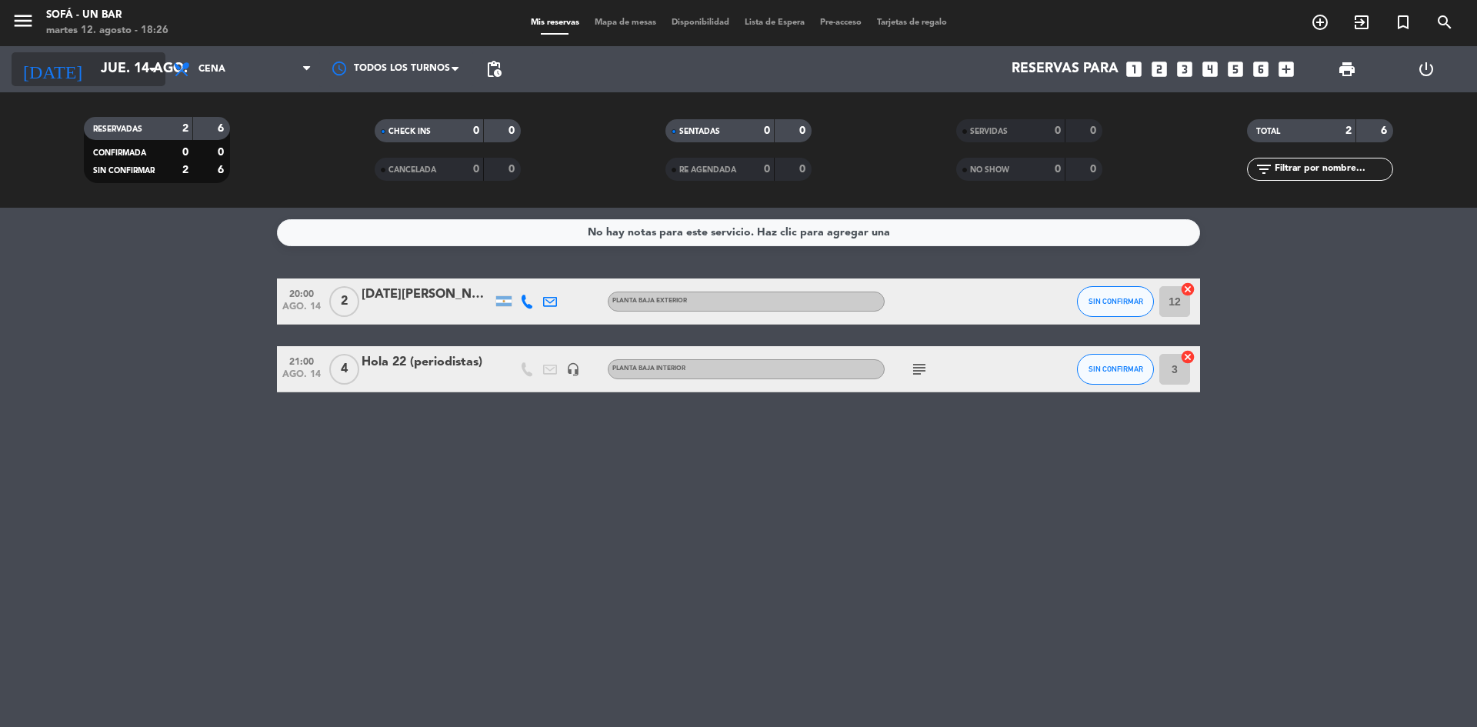
click at [152, 71] on icon "arrow_drop_down" at bounding box center [152, 69] width 18 height 18
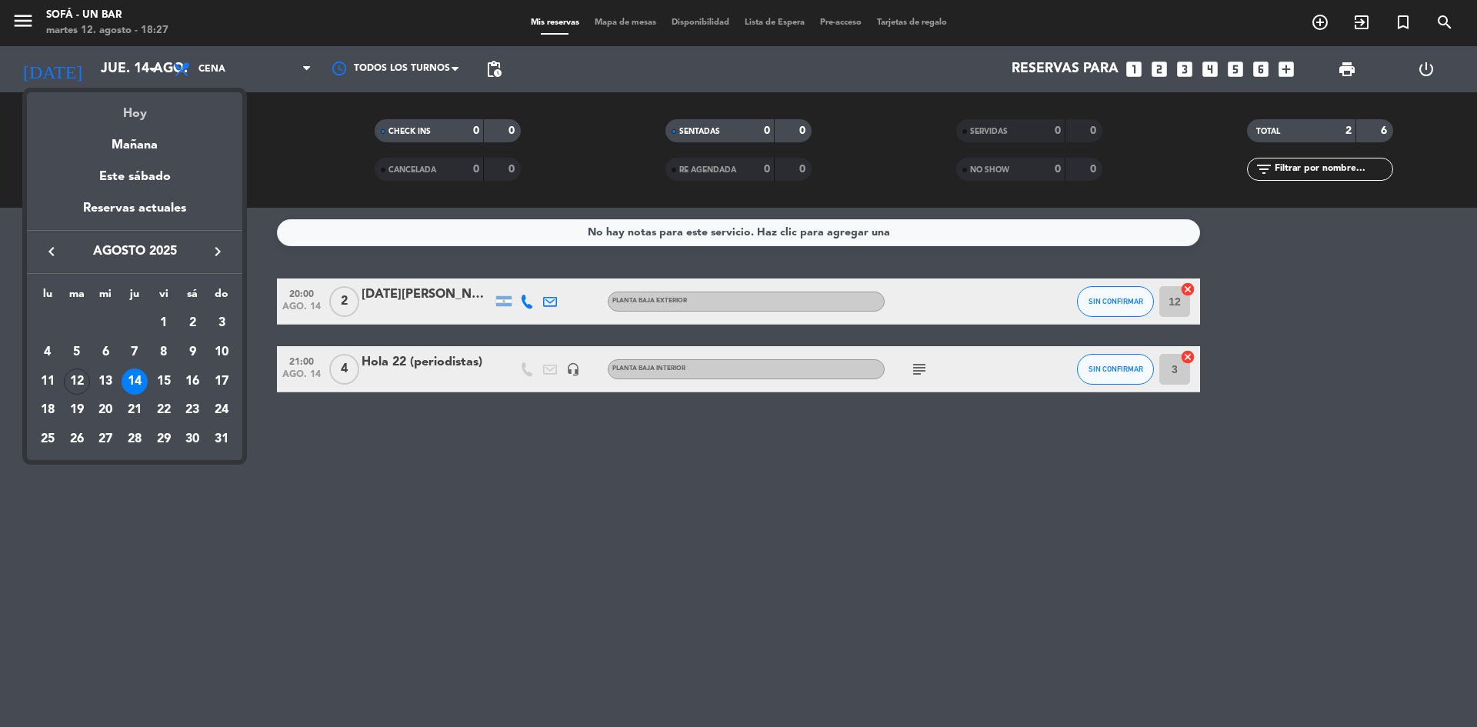
click at [127, 110] on div "Hoy" at bounding box center [134, 108] width 215 height 32
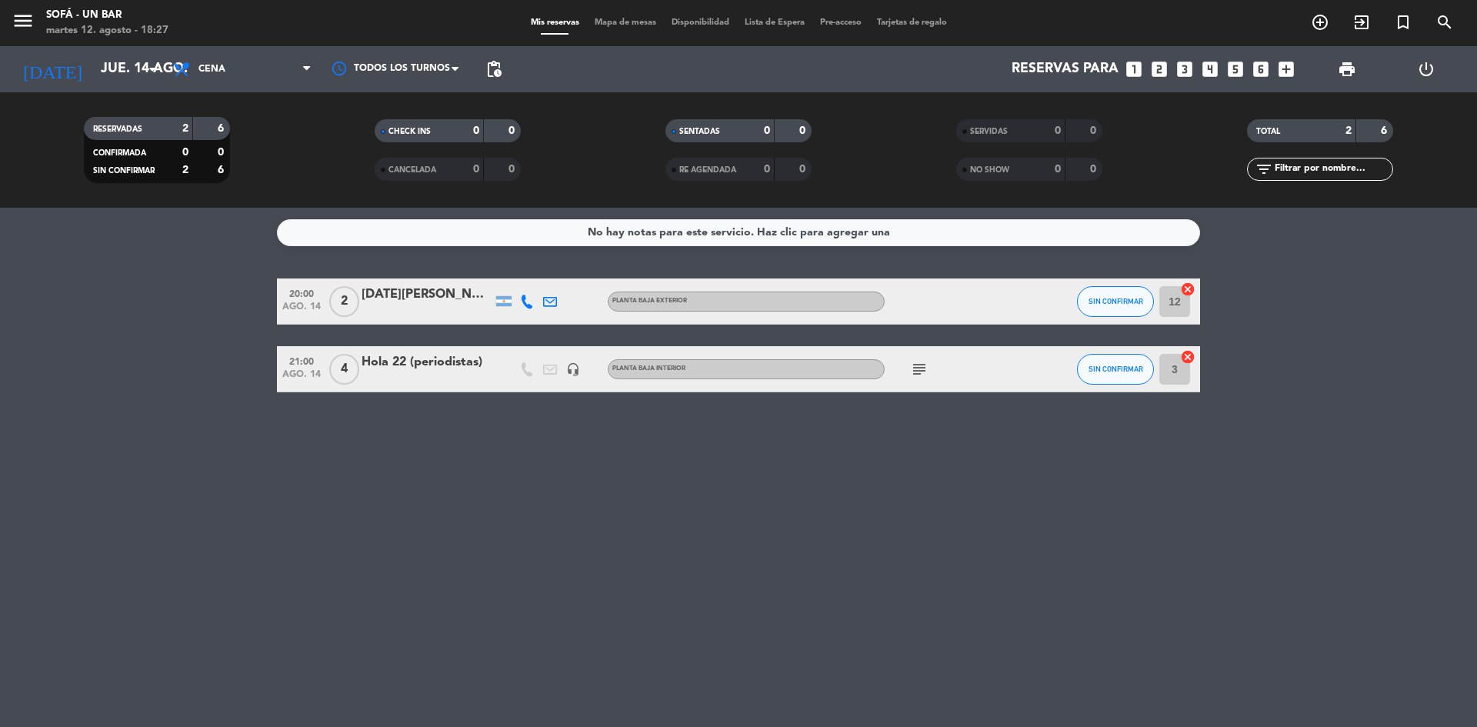
type input "[DATE]"
